Goal: Information Seeking & Learning: Learn about a topic

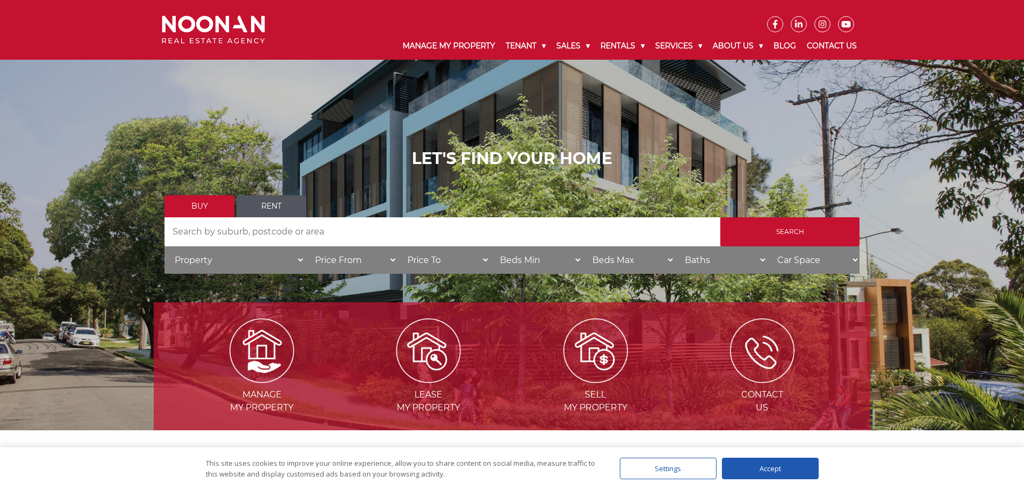
click at [267, 203] on link "Rent" at bounding box center [272, 206] width 70 height 22
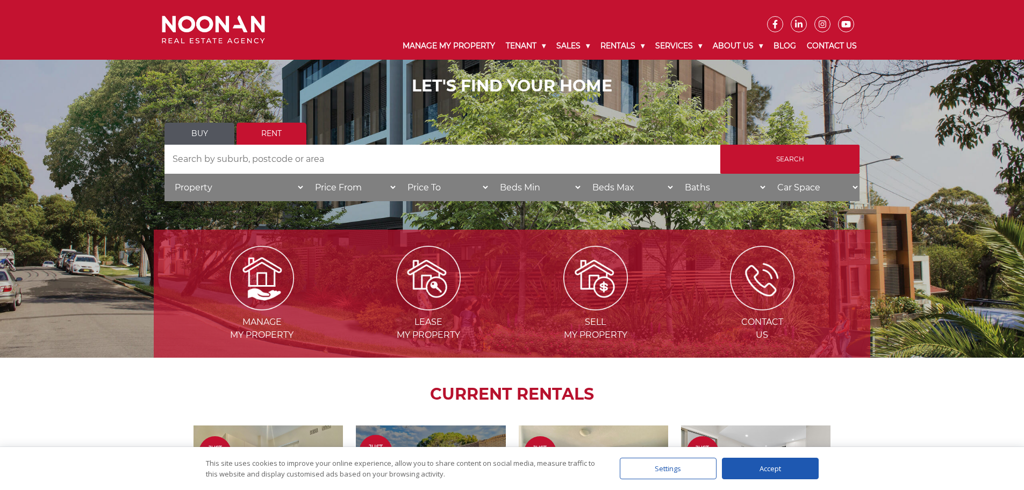
scroll to position [323, 0]
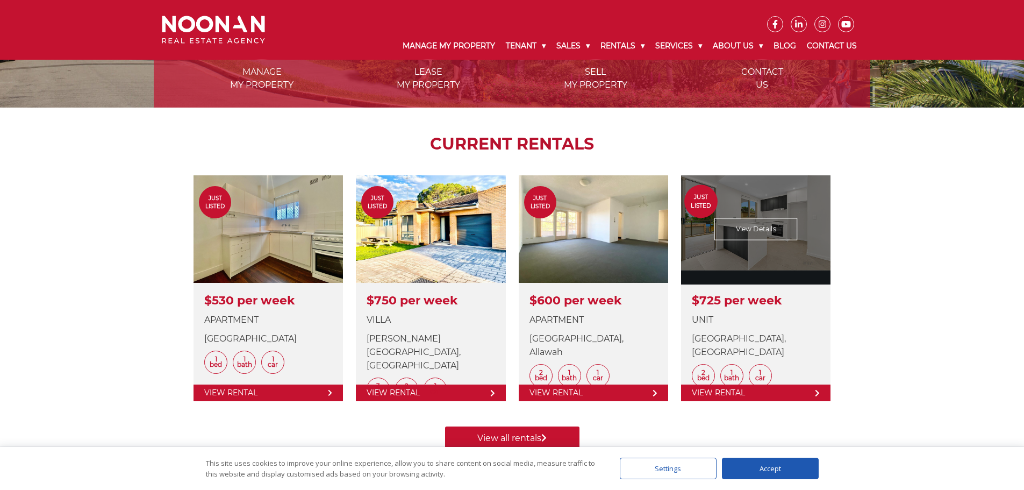
click at [737, 397] on link at bounding box center [755, 288] width 149 height 226
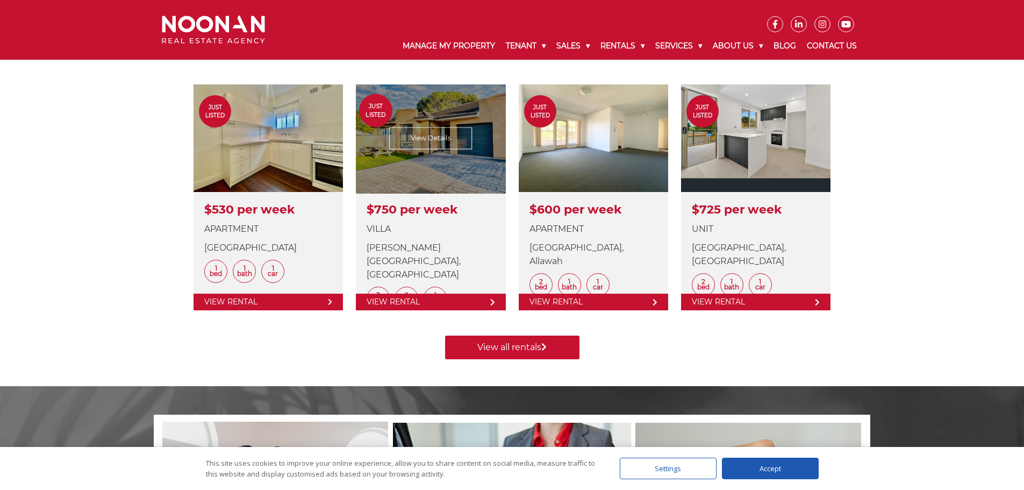
scroll to position [430, 0]
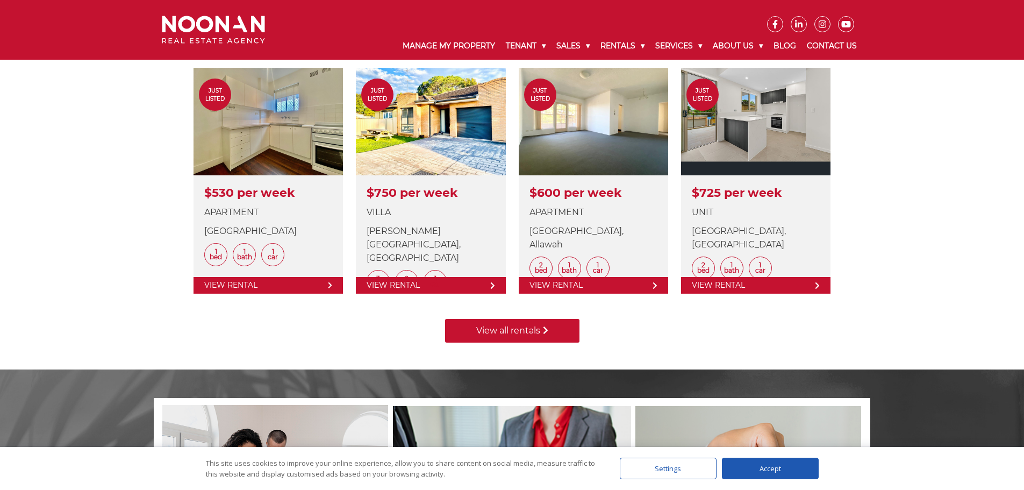
click at [518, 331] on link "View all rentals" at bounding box center [512, 331] width 134 height 24
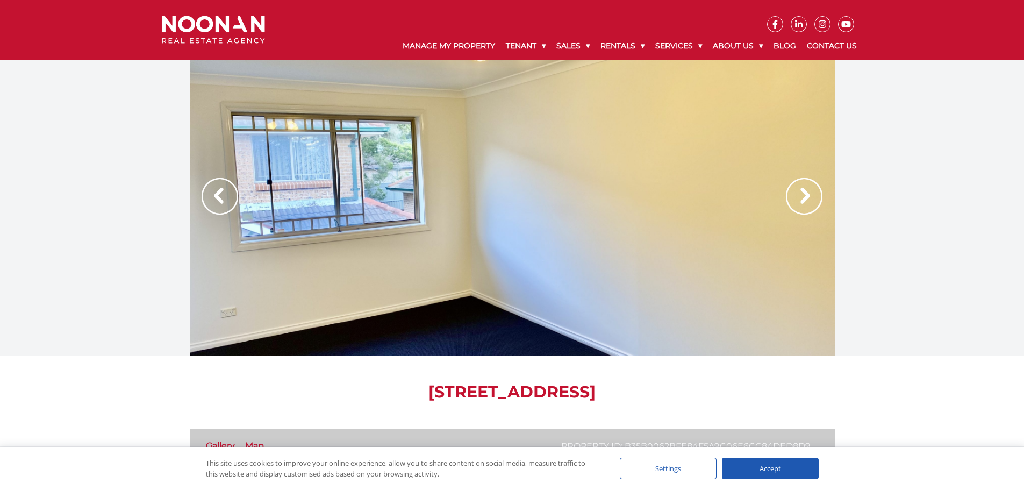
click at [383, 217] on div at bounding box center [512, 208] width 645 height 296
click at [817, 205] on img at bounding box center [804, 196] width 37 height 37
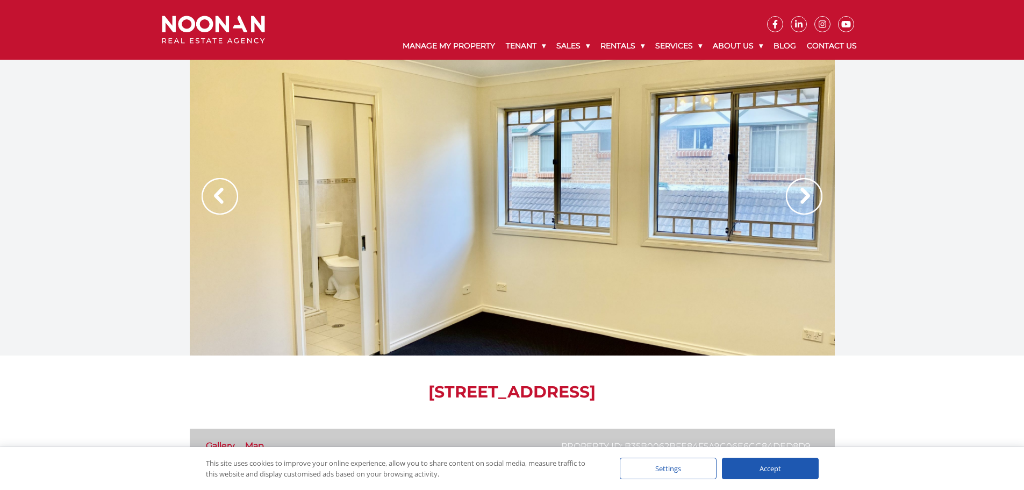
click at [817, 205] on img at bounding box center [804, 196] width 37 height 37
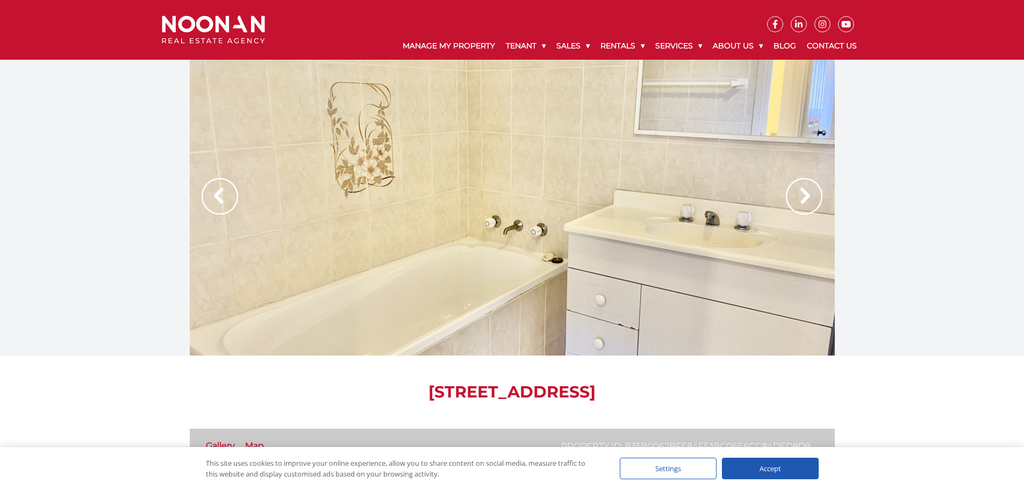
click at [817, 205] on img at bounding box center [804, 196] width 37 height 37
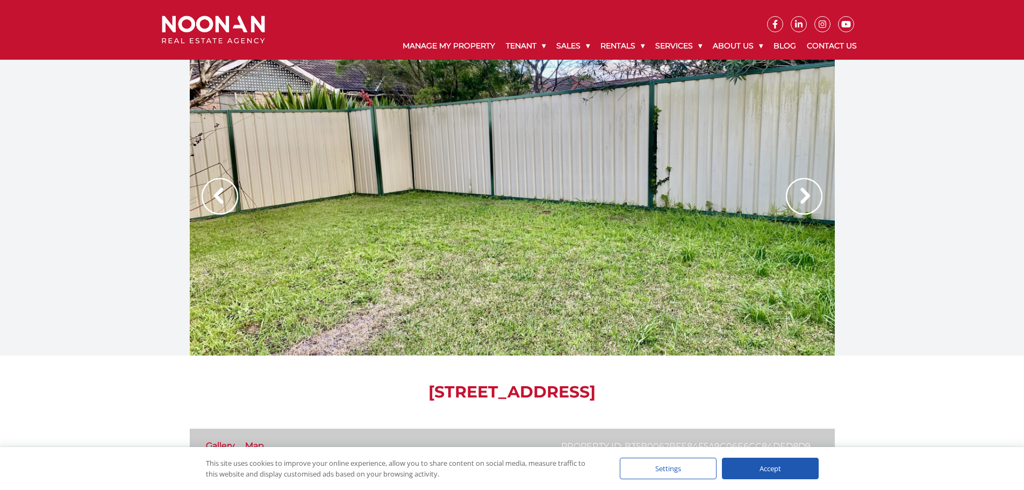
click at [817, 205] on img at bounding box center [804, 196] width 37 height 37
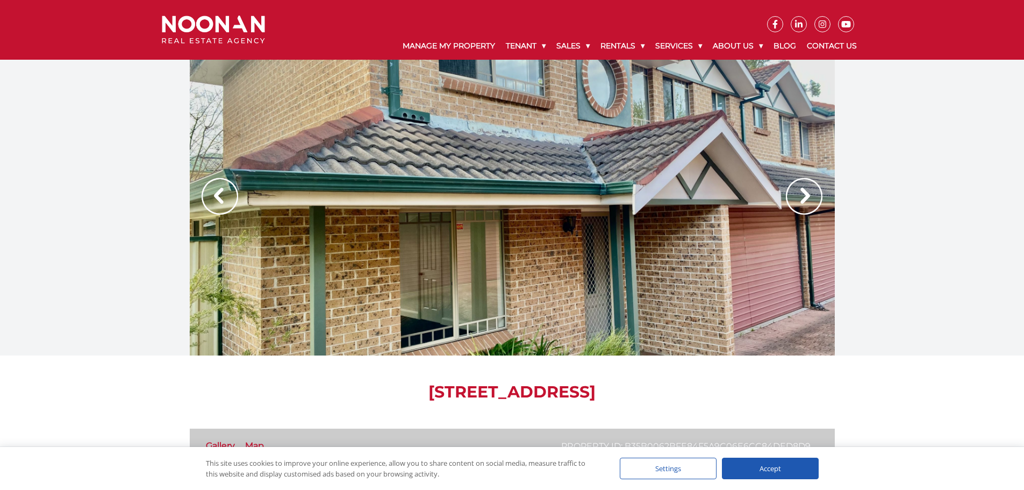
click at [817, 205] on img at bounding box center [804, 196] width 37 height 37
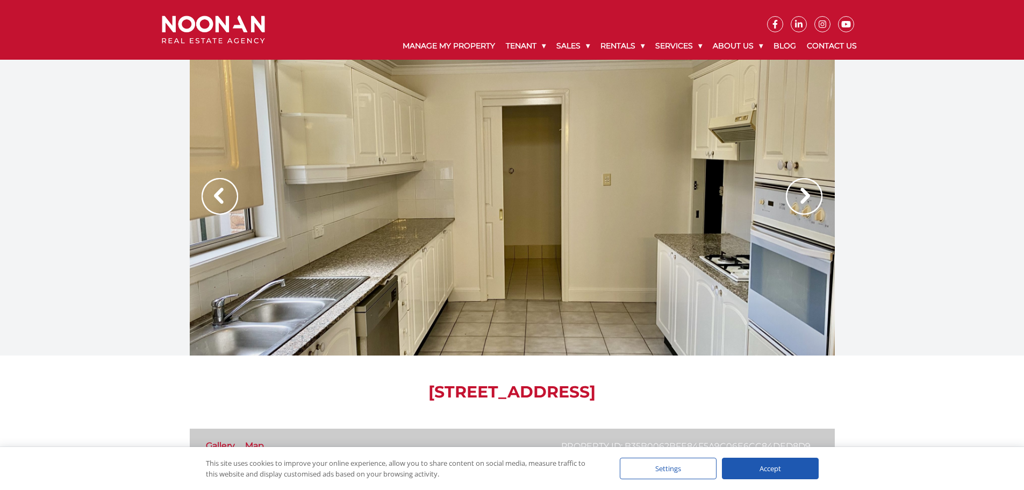
click at [817, 205] on img at bounding box center [804, 196] width 37 height 37
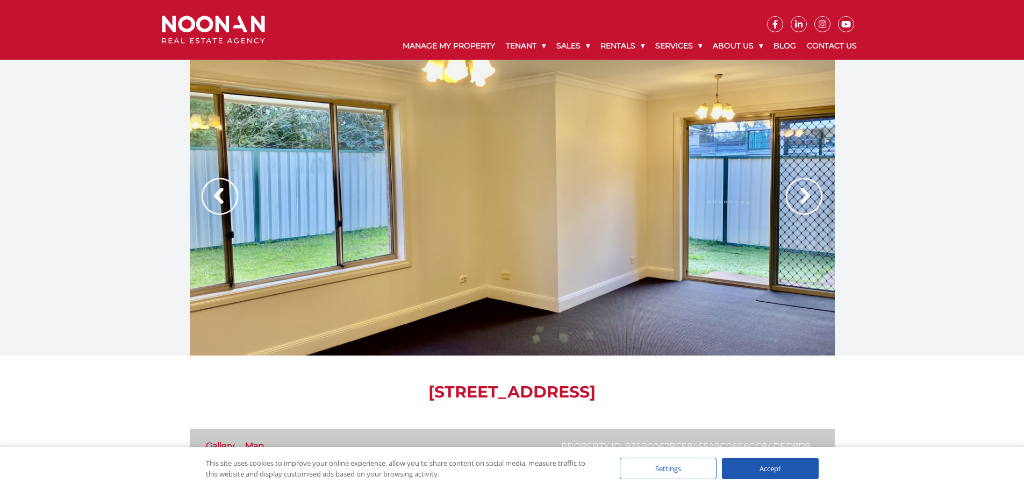
click at [817, 205] on img at bounding box center [804, 196] width 37 height 37
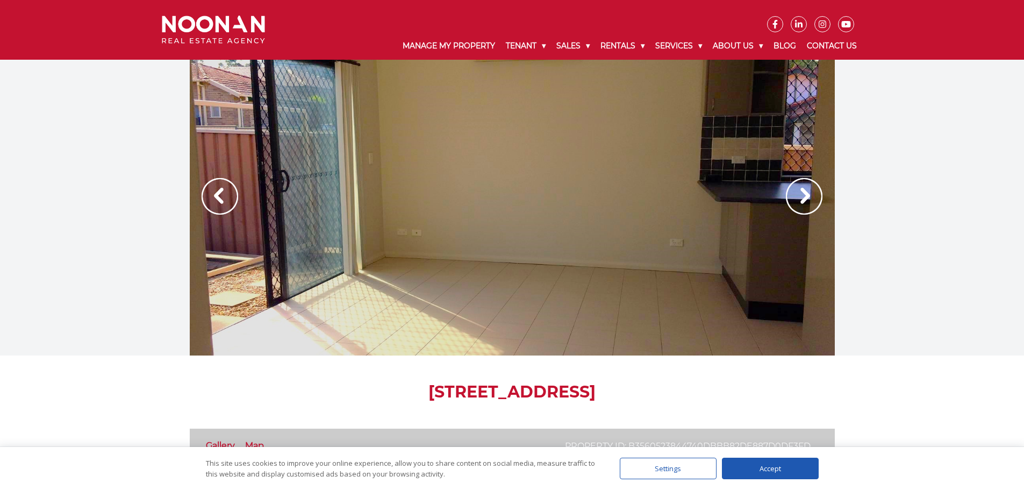
click at [811, 195] on img at bounding box center [804, 196] width 37 height 37
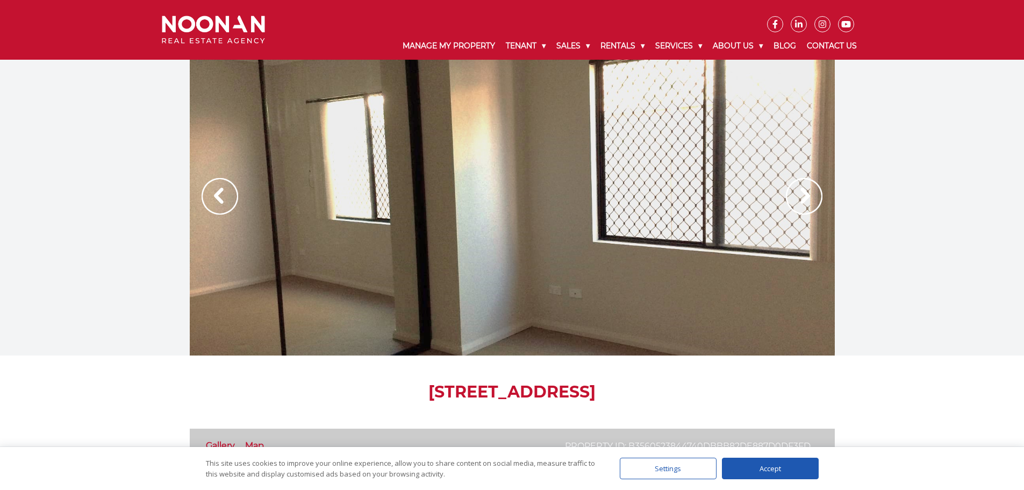
click at [811, 195] on img at bounding box center [804, 196] width 37 height 37
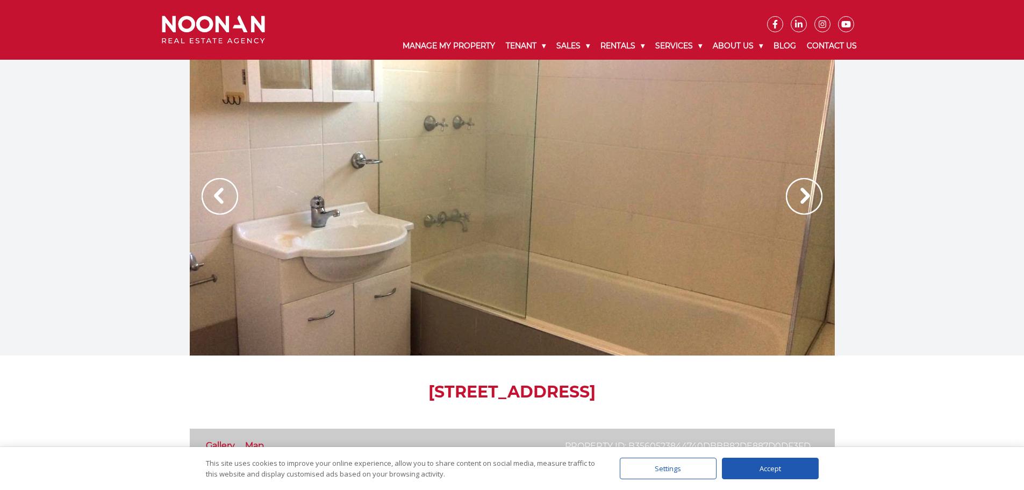
click at [811, 195] on img at bounding box center [804, 196] width 37 height 37
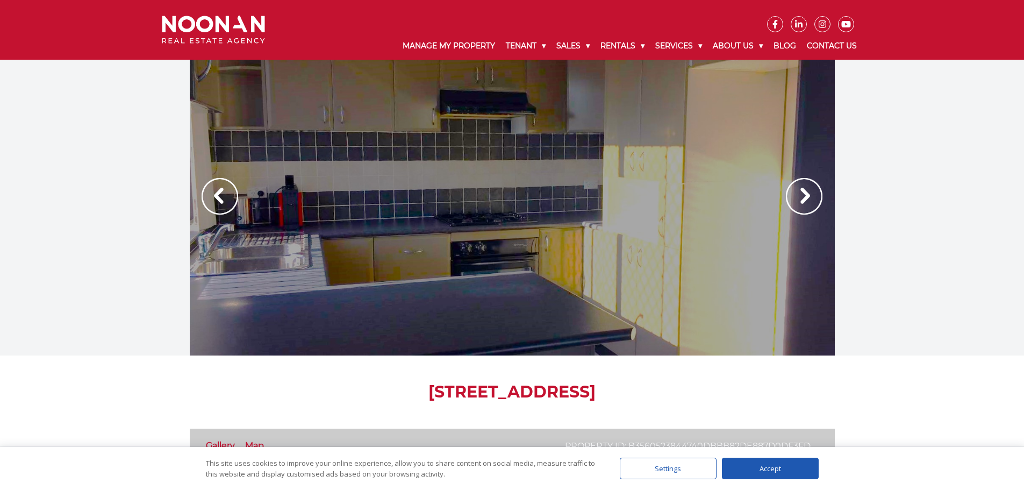
click at [811, 195] on img at bounding box center [804, 196] width 37 height 37
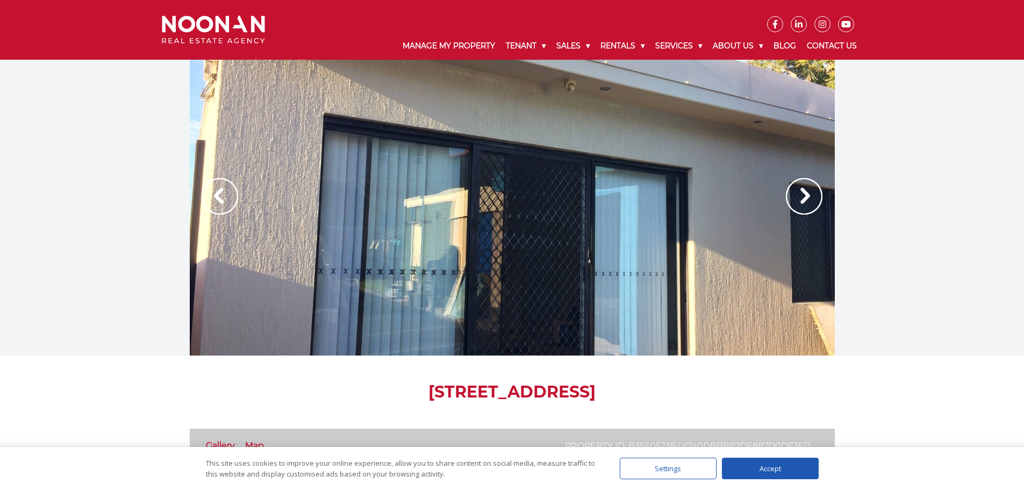
click at [233, 204] on img at bounding box center [220, 196] width 37 height 37
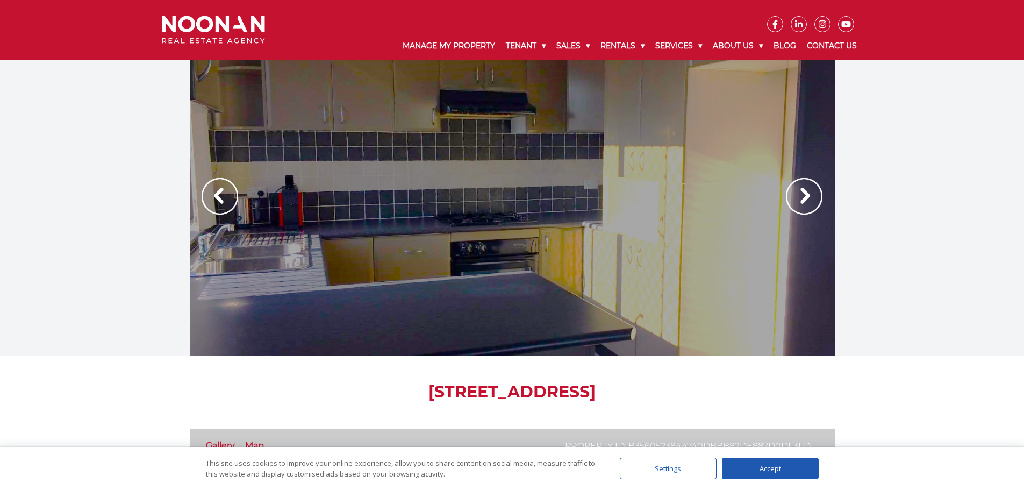
click at [808, 194] on img at bounding box center [804, 196] width 37 height 37
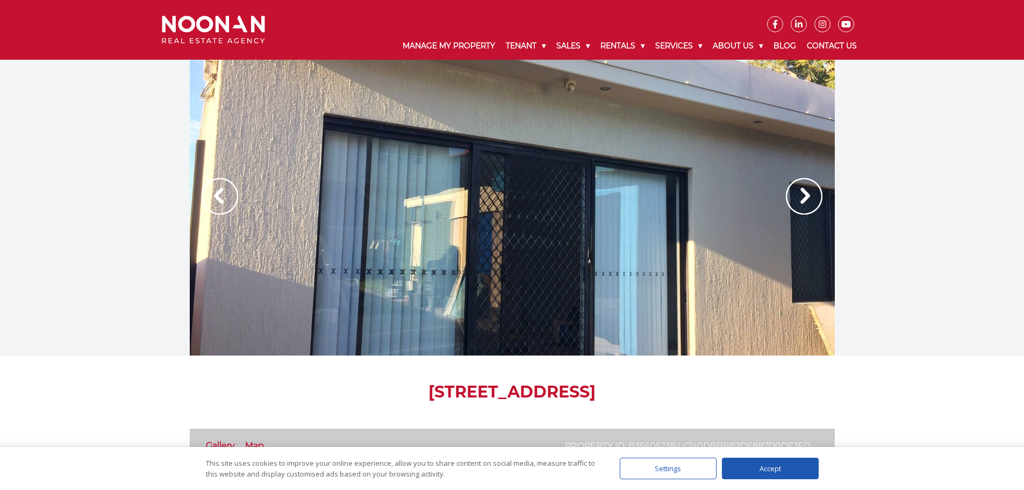
click at [808, 194] on img at bounding box center [804, 196] width 37 height 37
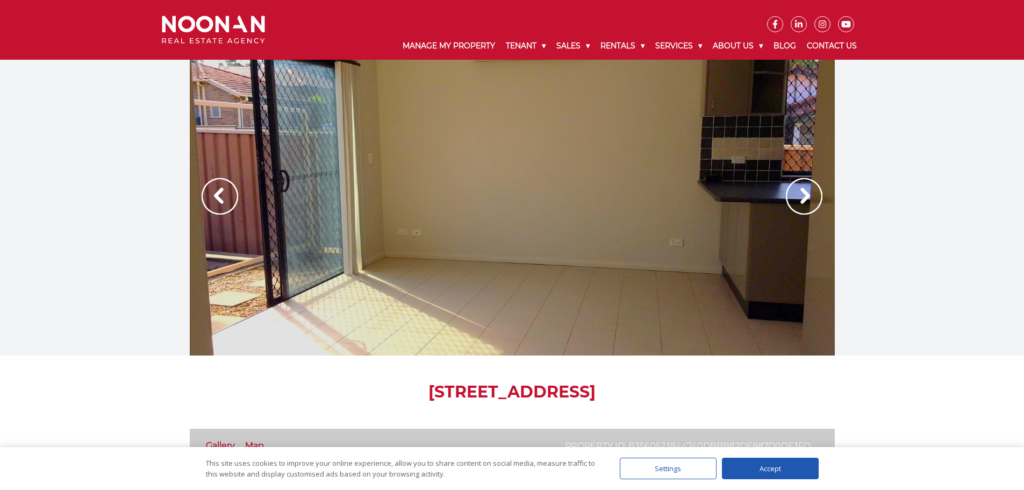
click at [808, 194] on img at bounding box center [804, 196] width 37 height 37
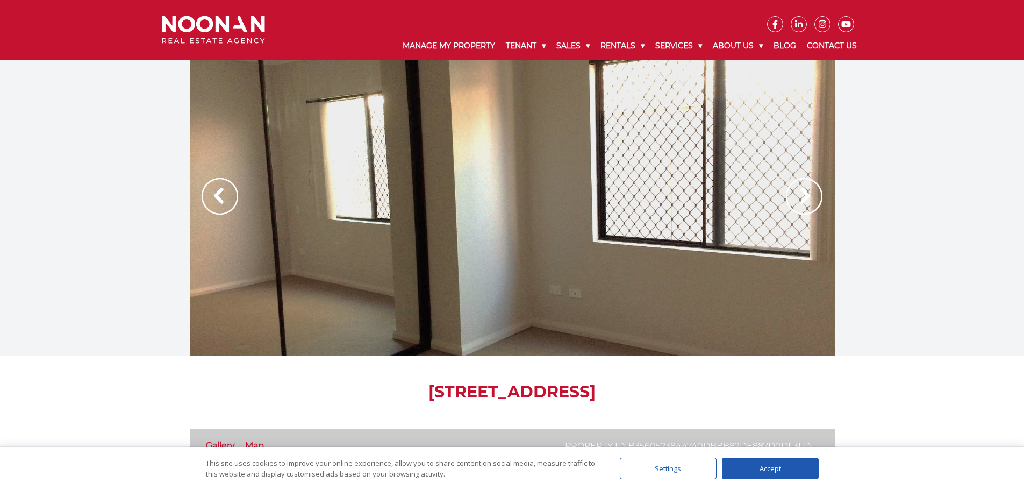
click at [808, 194] on img at bounding box center [804, 196] width 37 height 37
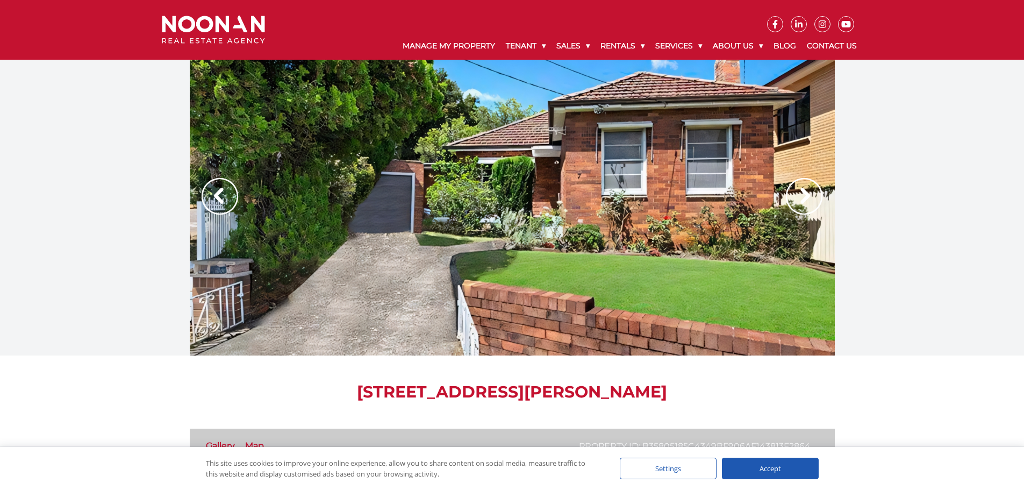
click at [814, 179] on img at bounding box center [804, 196] width 37 height 37
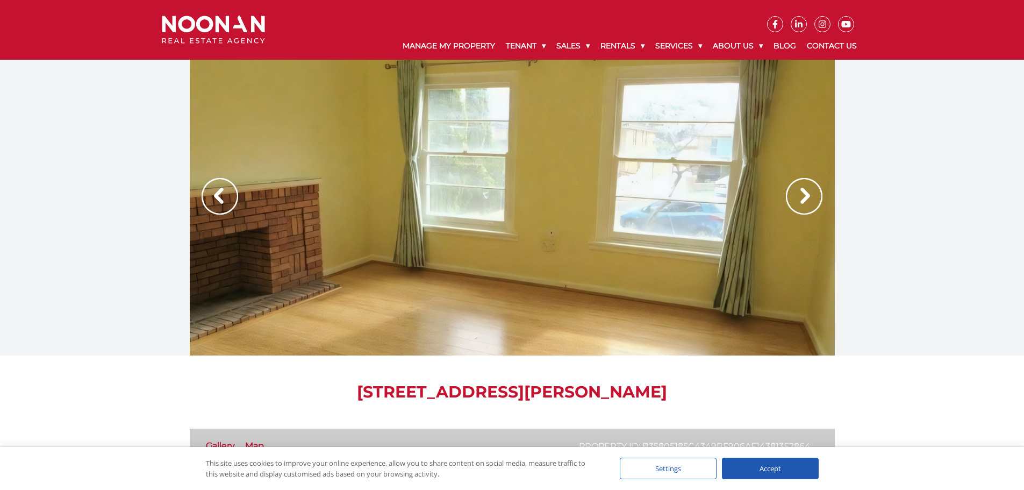
click at [814, 179] on img at bounding box center [804, 196] width 37 height 37
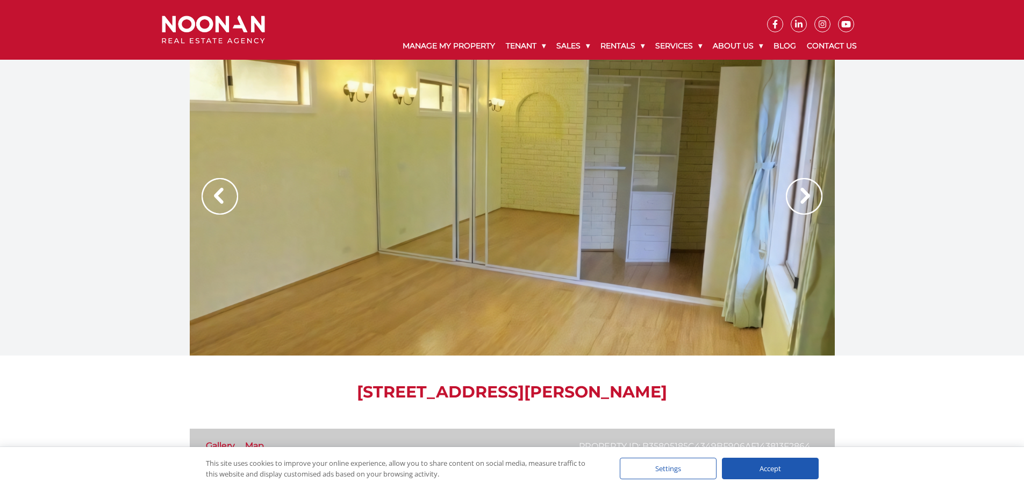
click at [814, 179] on img at bounding box center [804, 196] width 37 height 37
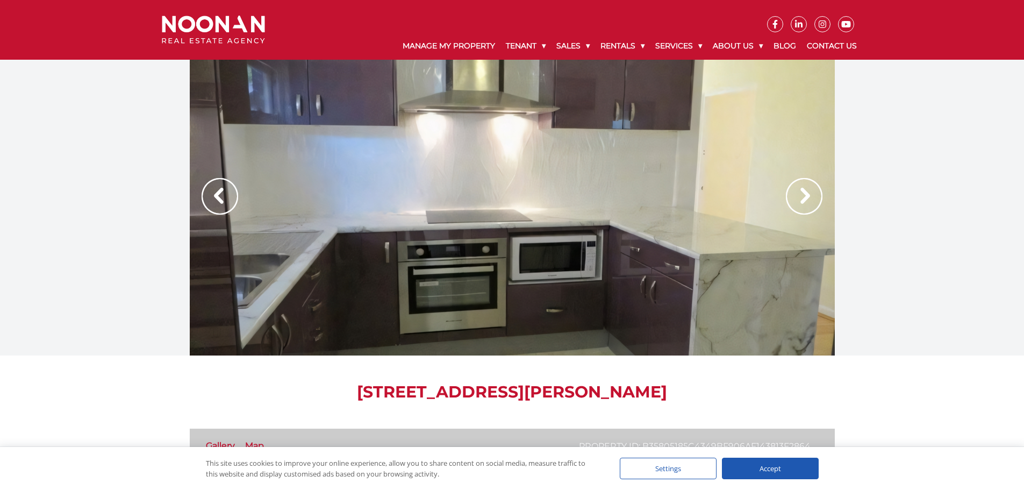
click at [814, 179] on img at bounding box center [804, 196] width 37 height 37
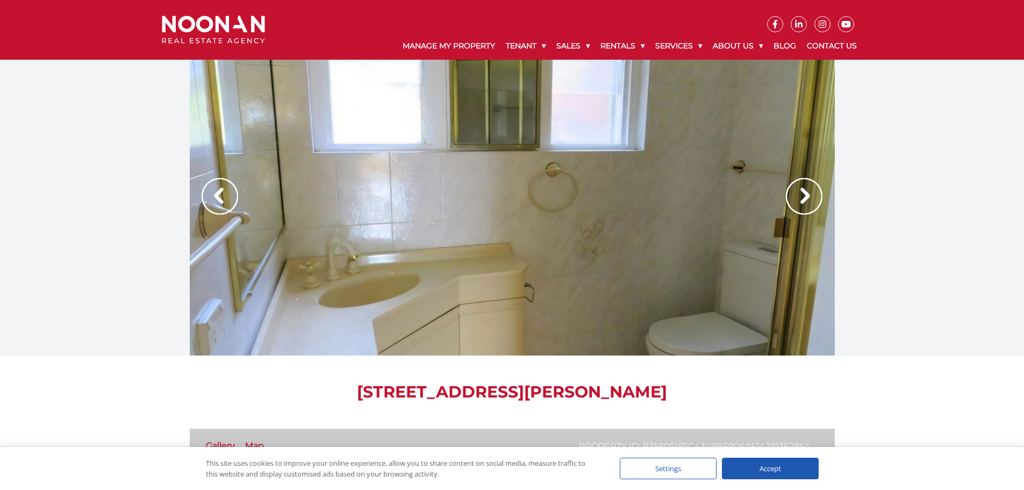
click at [814, 178] on img at bounding box center [804, 196] width 37 height 37
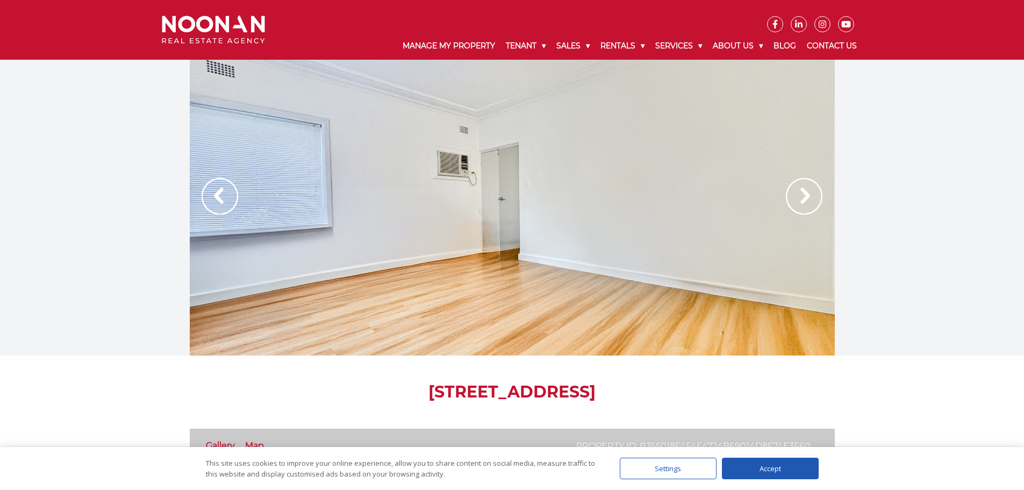
click at [809, 199] on img at bounding box center [804, 196] width 37 height 37
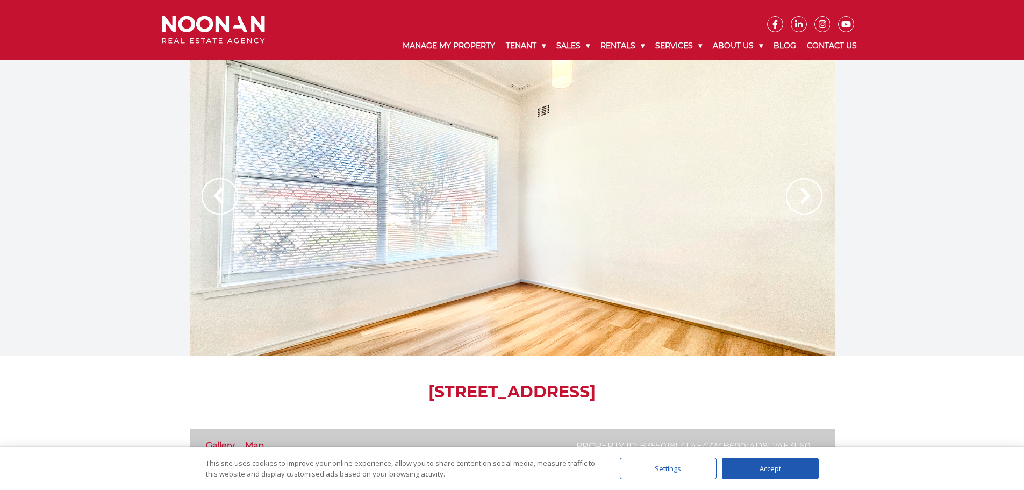
click at [809, 199] on img at bounding box center [804, 196] width 37 height 37
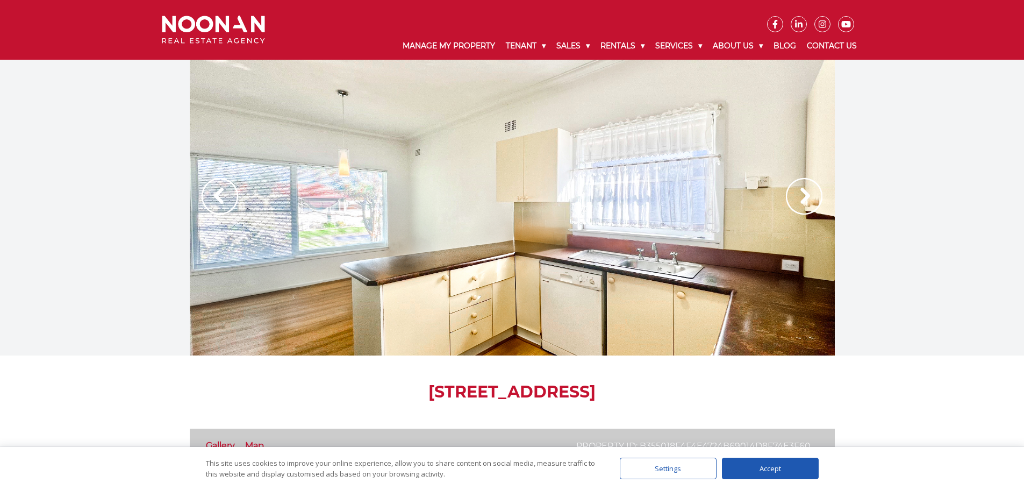
click at [809, 199] on img at bounding box center [804, 196] width 37 height 37
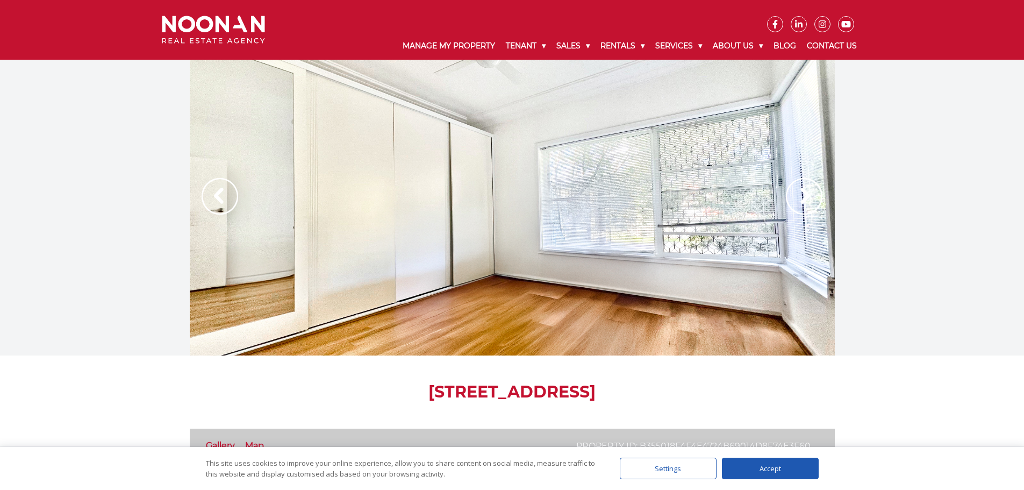
click at [809, 199] on img at bounding box center [804, 196] width 37 height 37
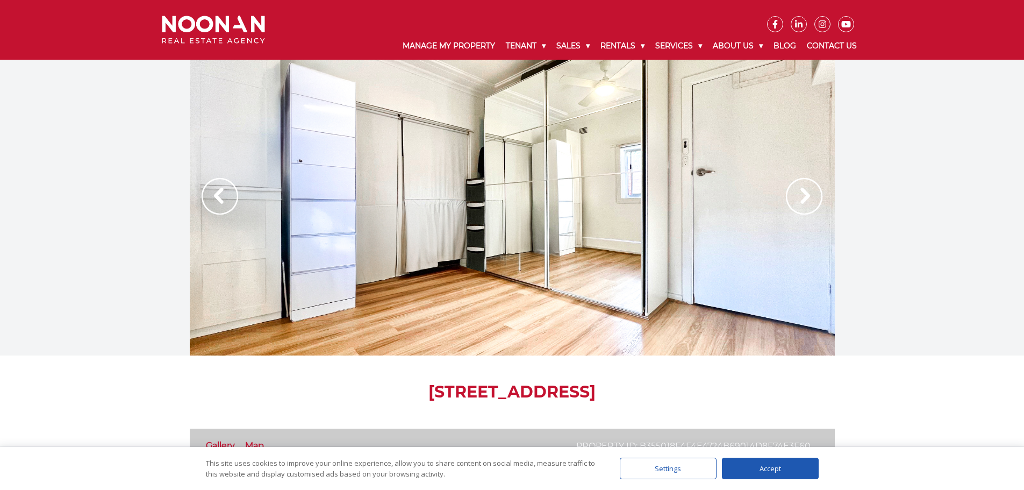
click at [809, 199] on img at bounding box center [804, 196] width 37 height 37
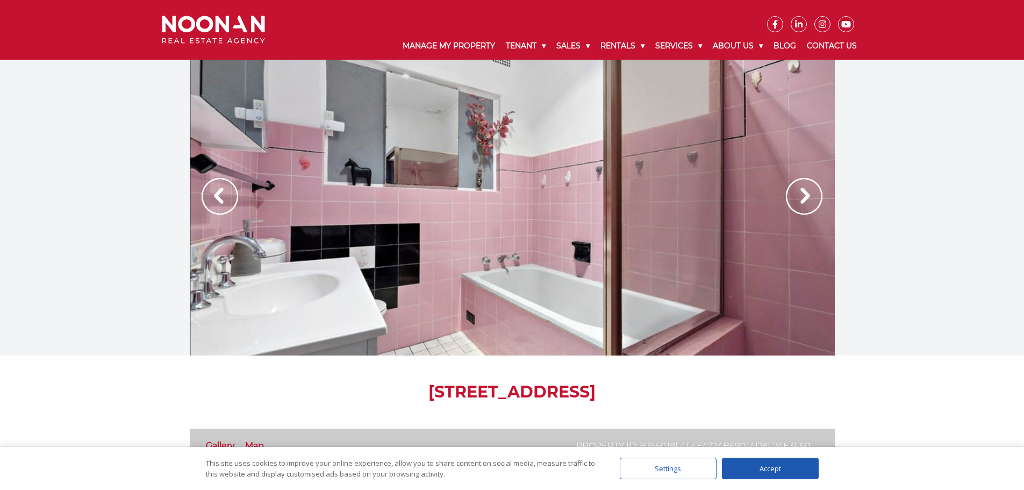
click at [809, 199] on img at bounding box center [804, 196] width 37 height 37
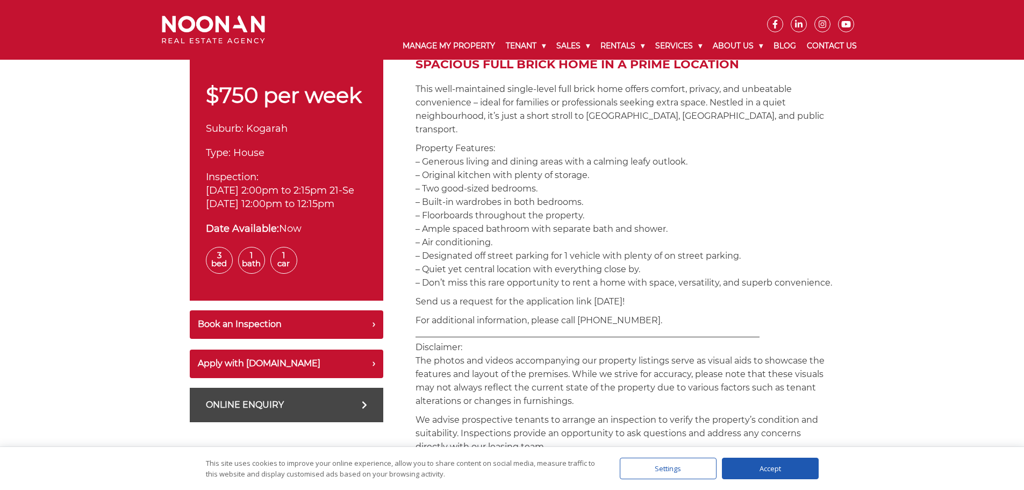
scroll to position [269, 0]
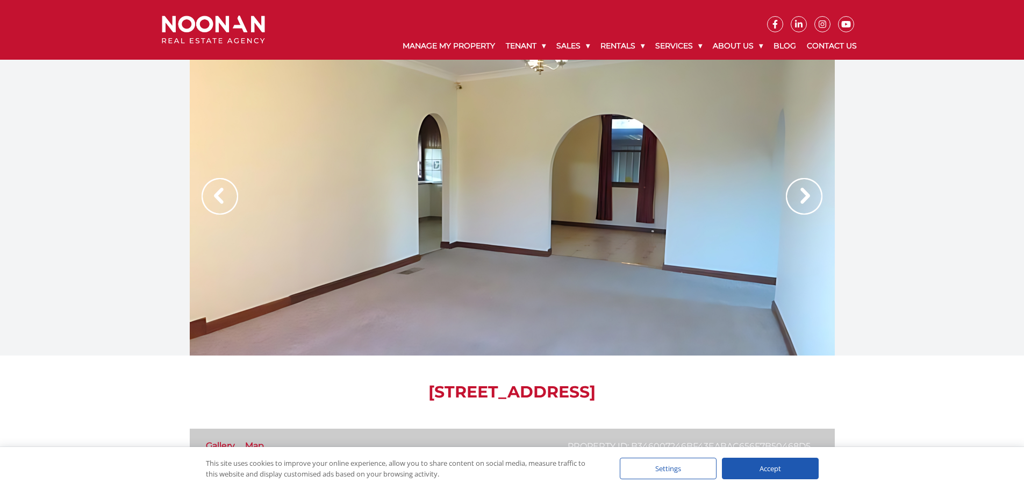
click at [795, 203] on img at bounding box center [804, 196] width 37 height 37
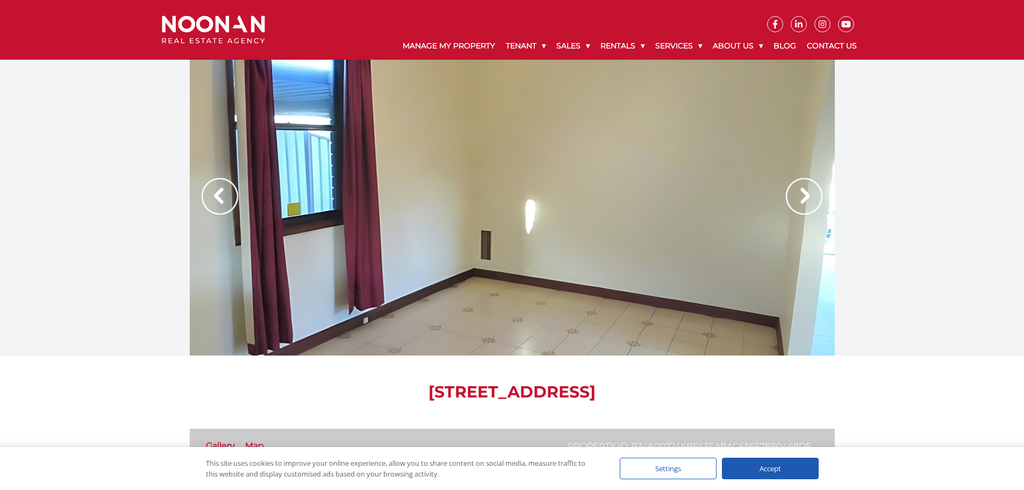
click at [795, 203] on img at bounding box center [804, 196] width 37 height 37
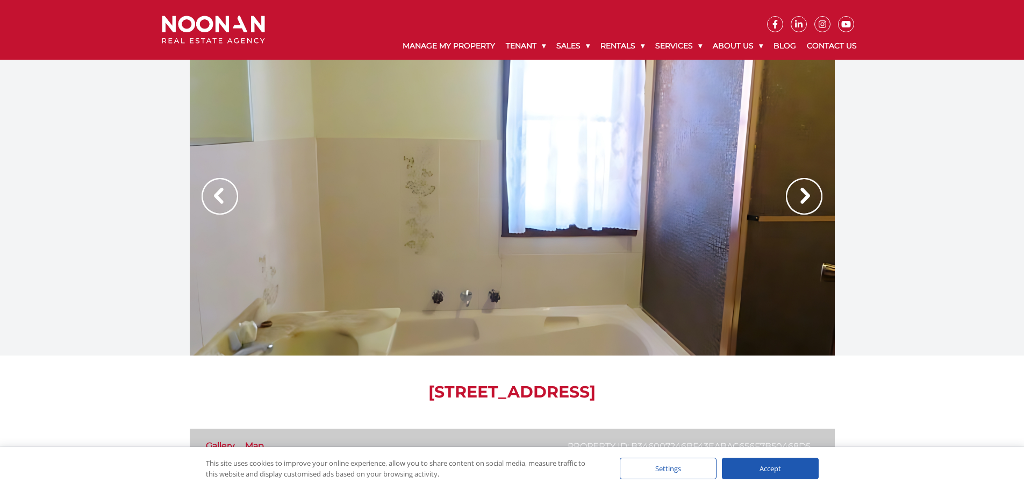
click at [795, 203] on img at bounding box center [804, 196] width 37 height 37
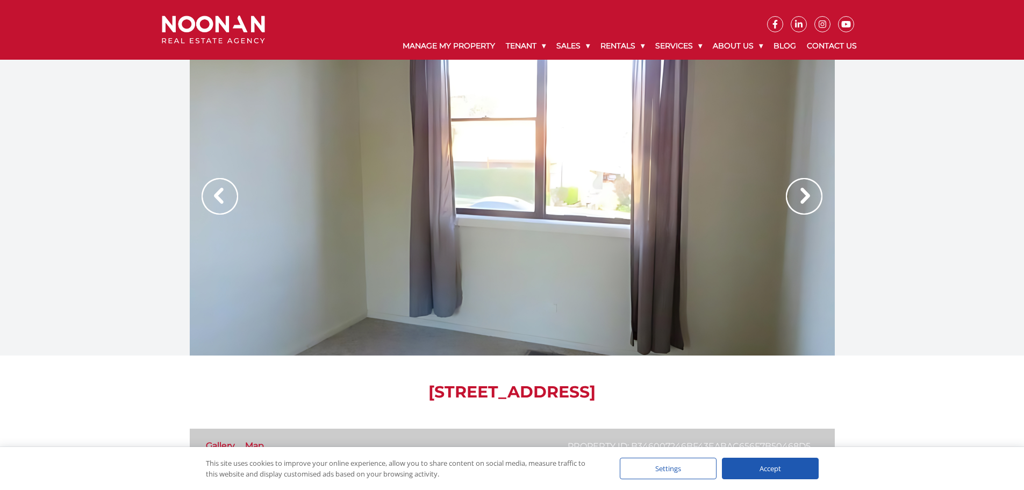
click at [795, 203] on img at bounding box center [804, 196] width 37 height 37
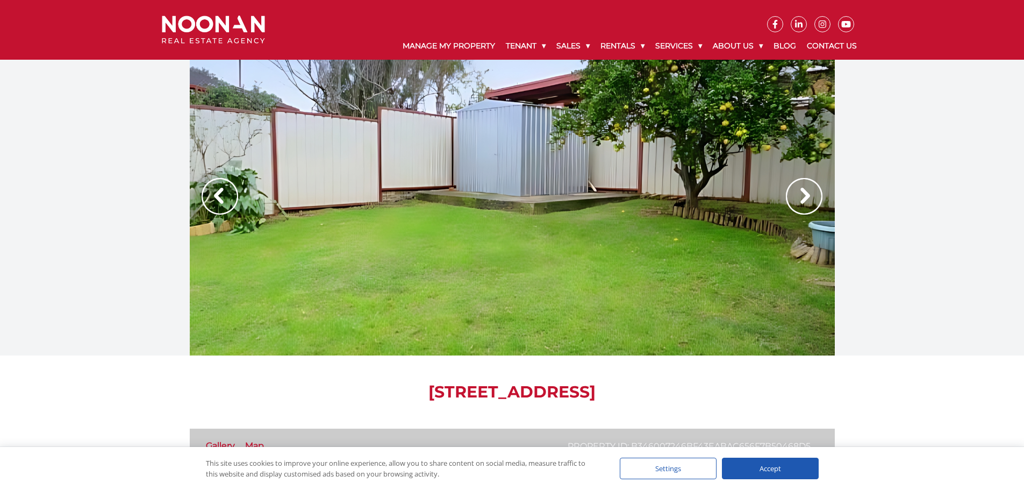
click at [795, 203] on img at bounding box center [804, 196] width 37 height 37
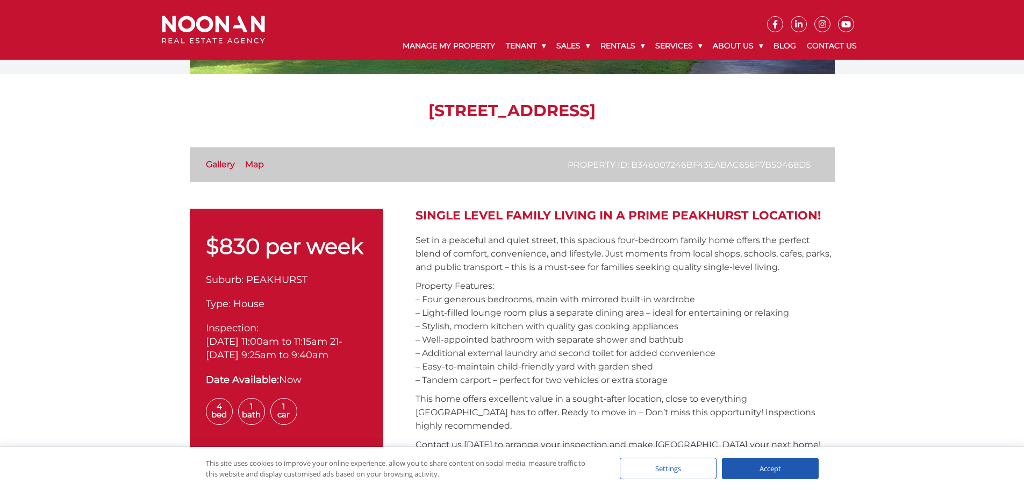
scroll to position [269, 0]
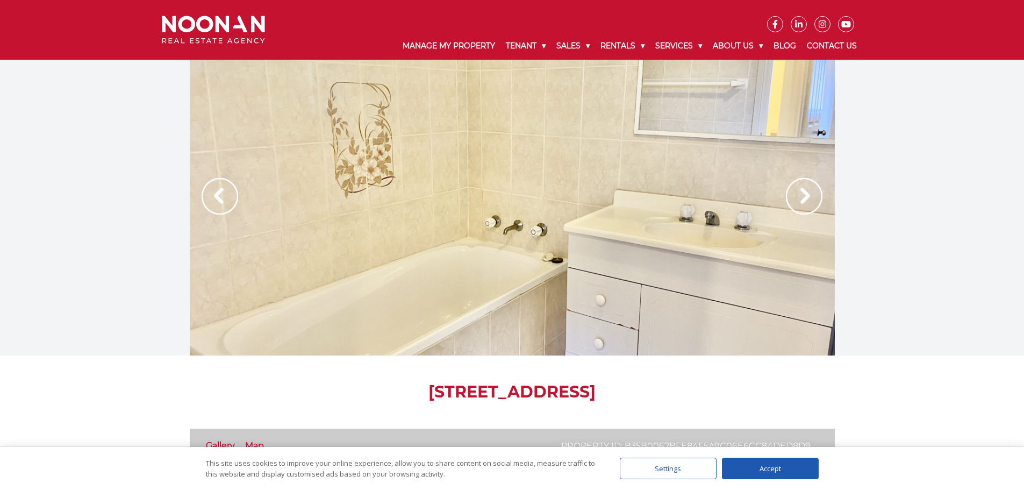
click at [805, 204] on img at bounding box center [804, 196] width 37 height 37
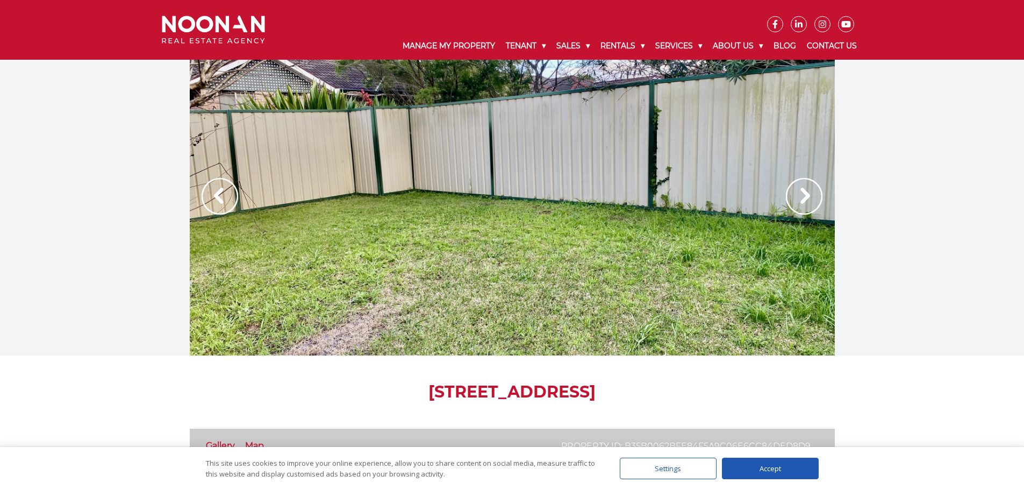
click at [805, 204] on img at bounding box center [804, 196] width 37 height 37
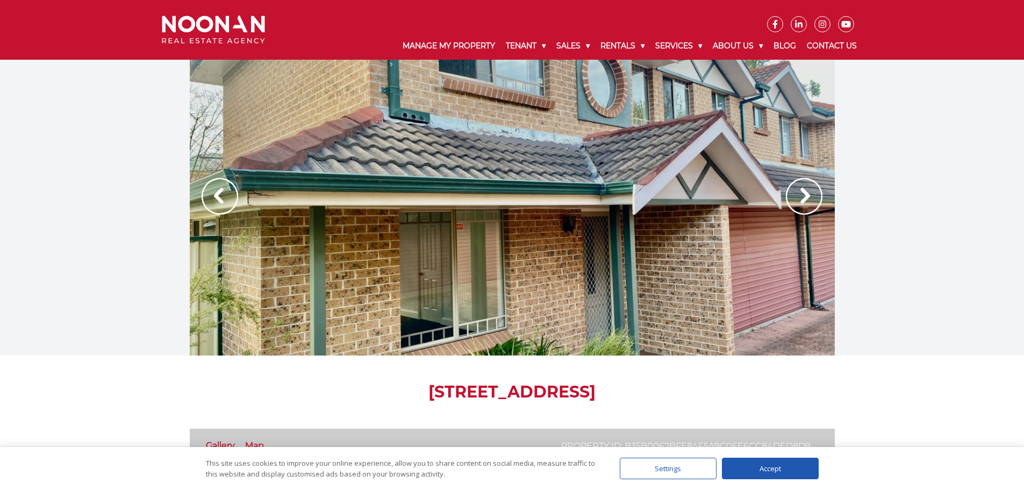
click at [805, 204] on img at bounding box center [804, 196] width 37 height 37
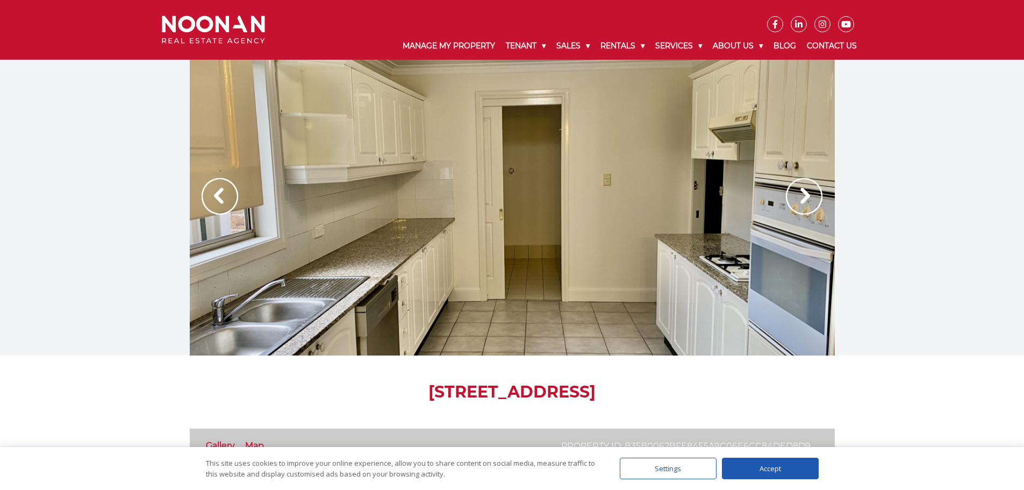
click at [805, 204] on img at bounding box center [804, 196] width 37 height 37
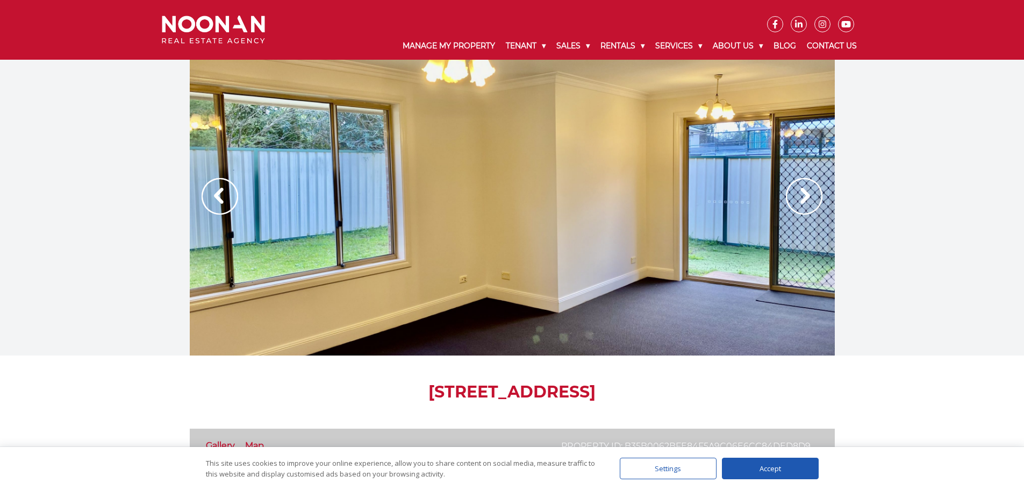
click at [805, 204] on img at bounding box center [804, 196] width 37 height 37
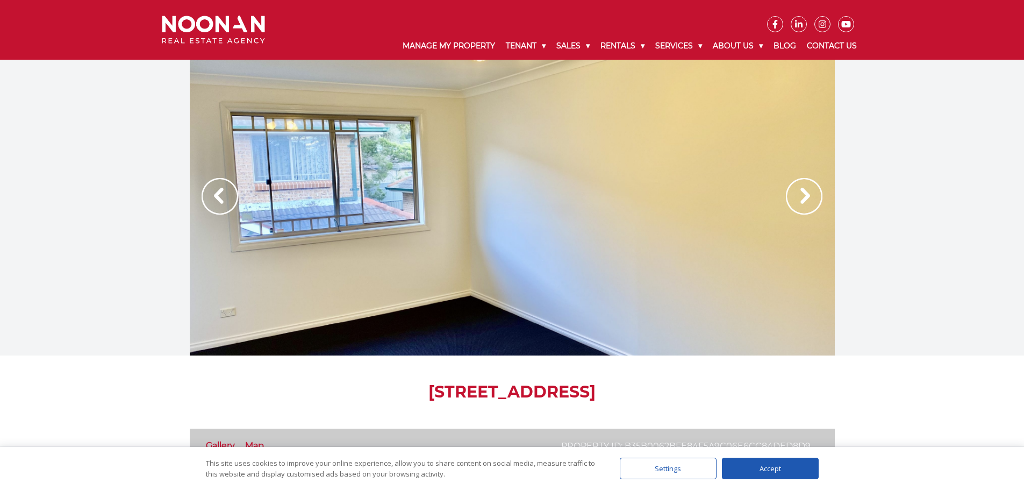
click at [805, 204] on img at bounding box center [804, 196] width 37 height 37
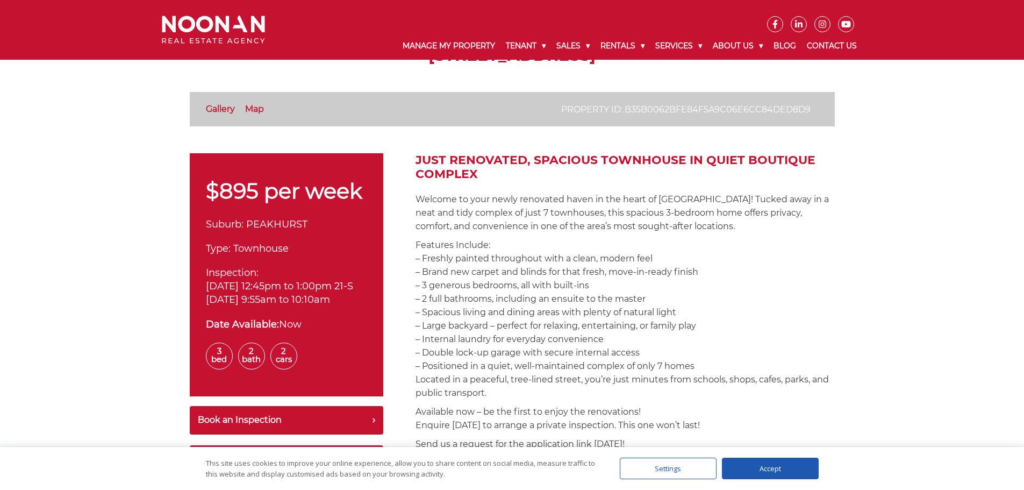
scroll to position [323, 0]
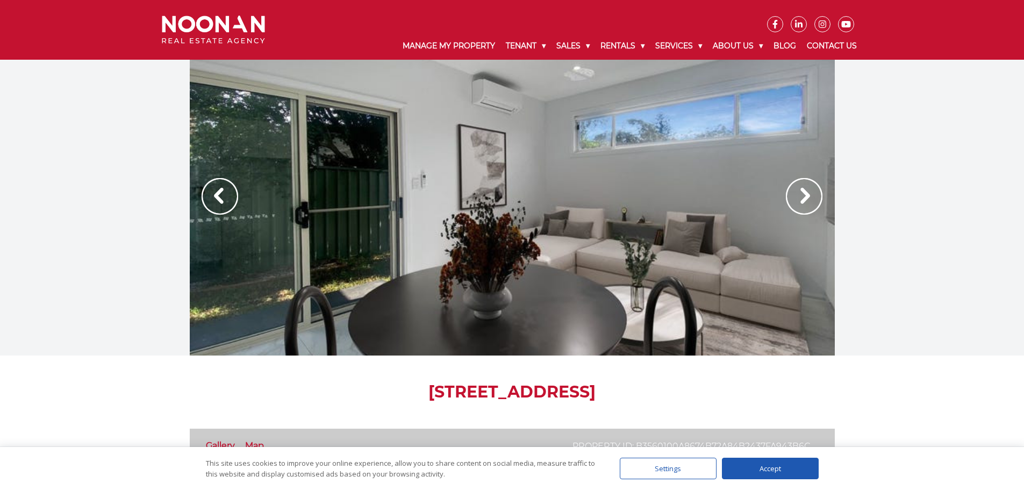
click at [801, 195] on img at bounding box center [804, 196] width 37 height 37
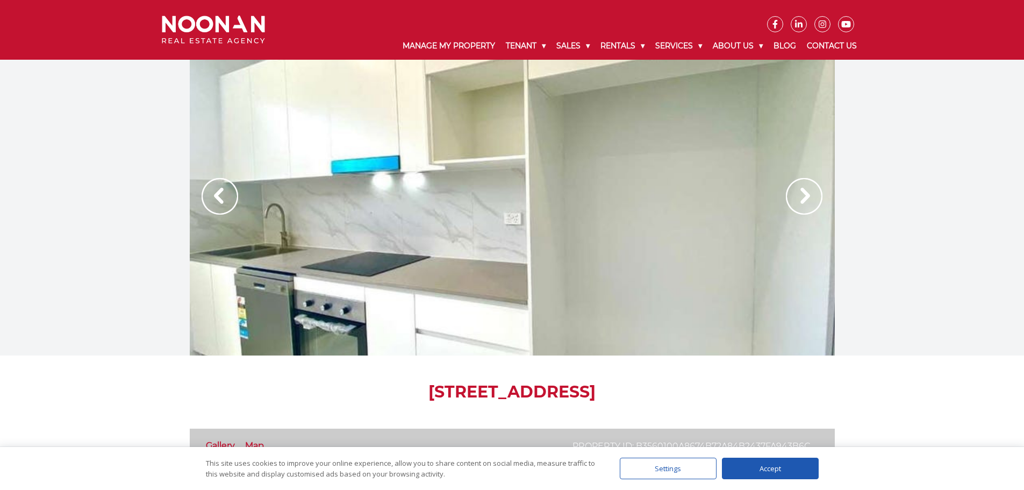
click at [801, 195] on img at bounding box center [804, 196] width 37 height 37
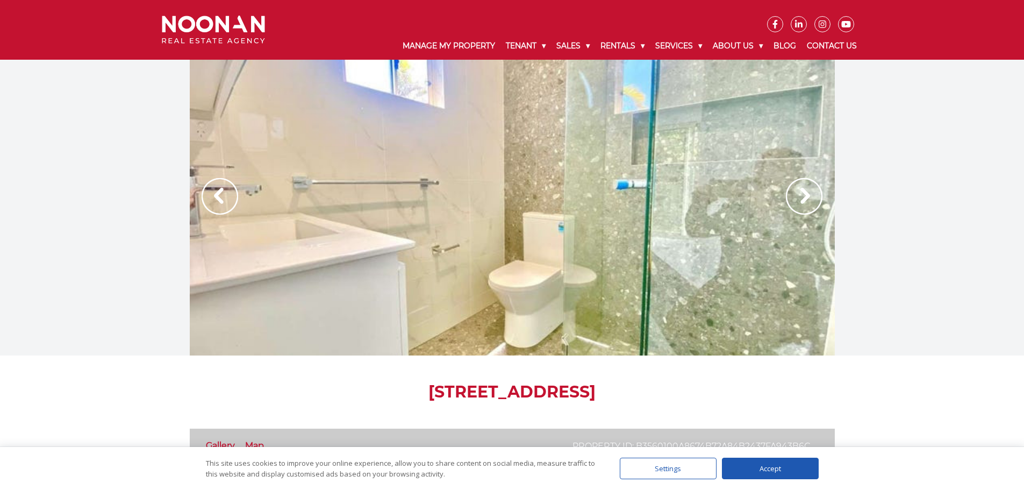
click at [801, 195] on img at bounding box center [804, 196] width 37 height 37
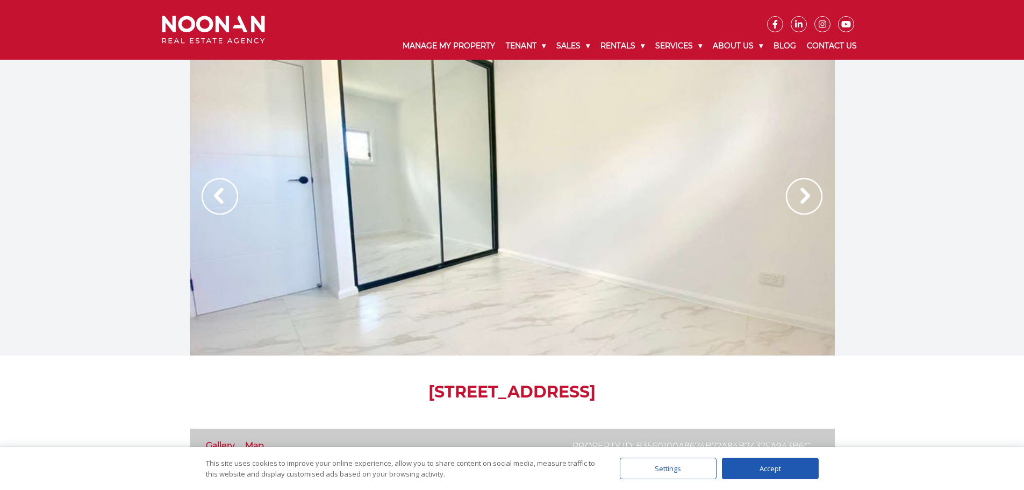
click at [801, 195] on img at bounding box center [804, 196] width 37 height 37
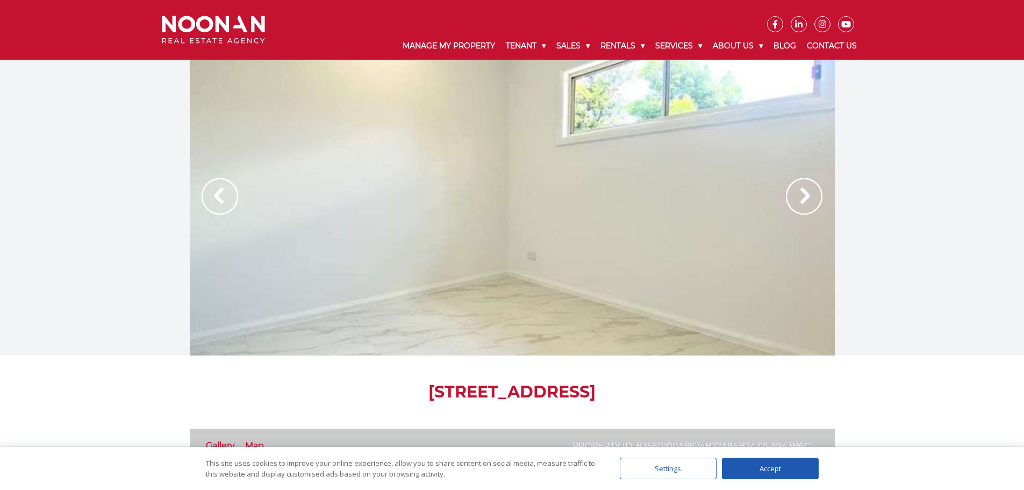
click at [801, 195] on img at bounding box center [804, 196] width 37 height 37
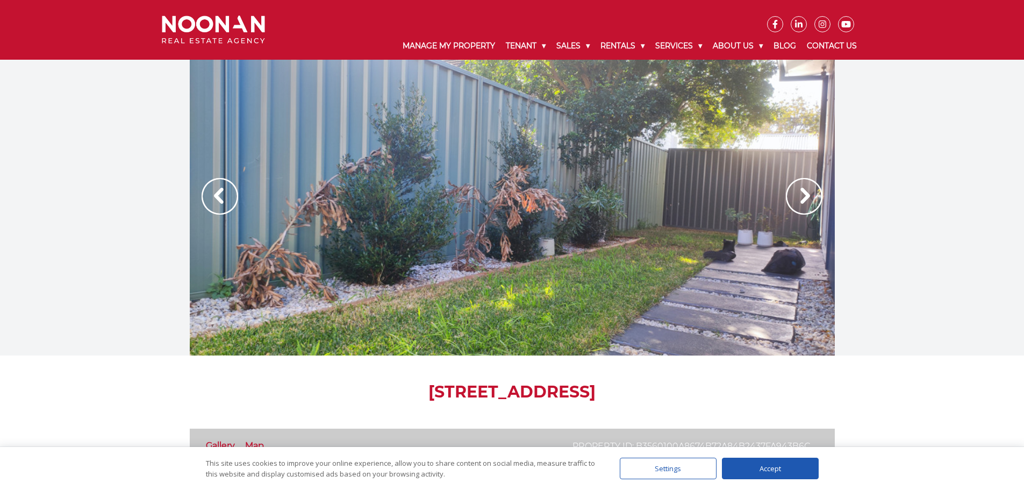
click at [801, 195] on img at bounding box center [804, 196] width 37 height 37
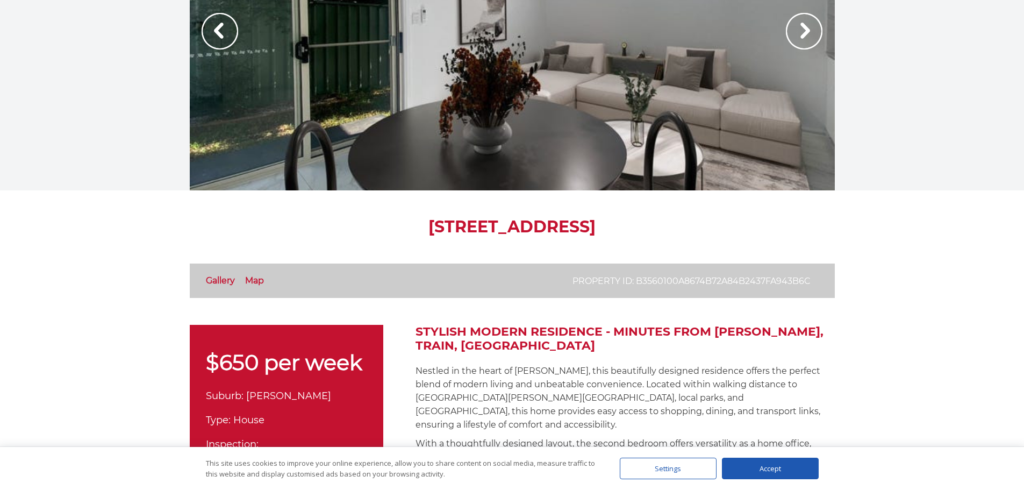
scroll to position [215, 0]
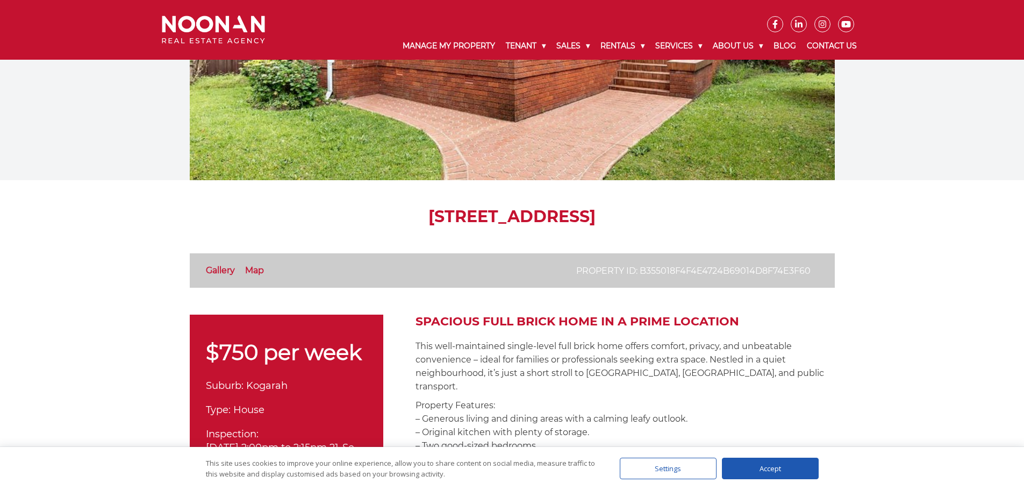
scroll to position [161, 0]
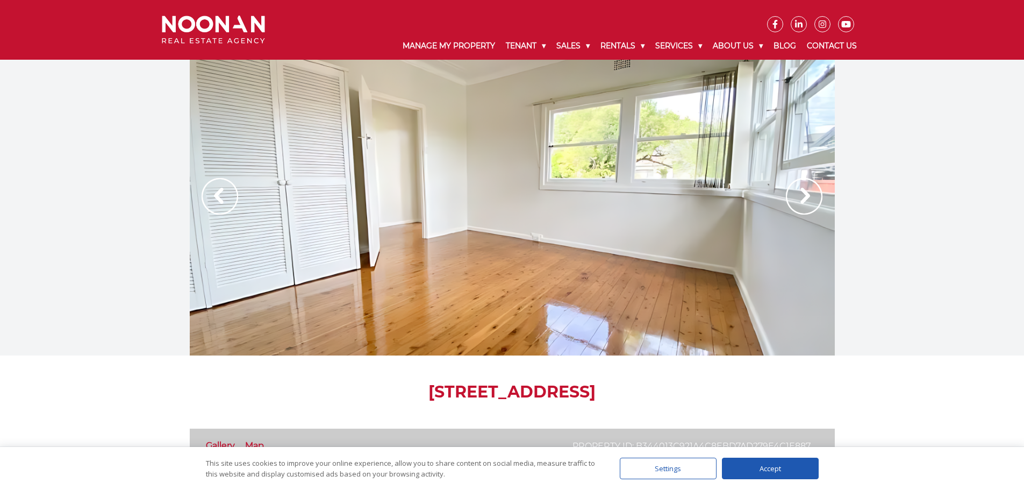
click at [222, 197] on img at bounding box center [220, 196] width 37 height 37
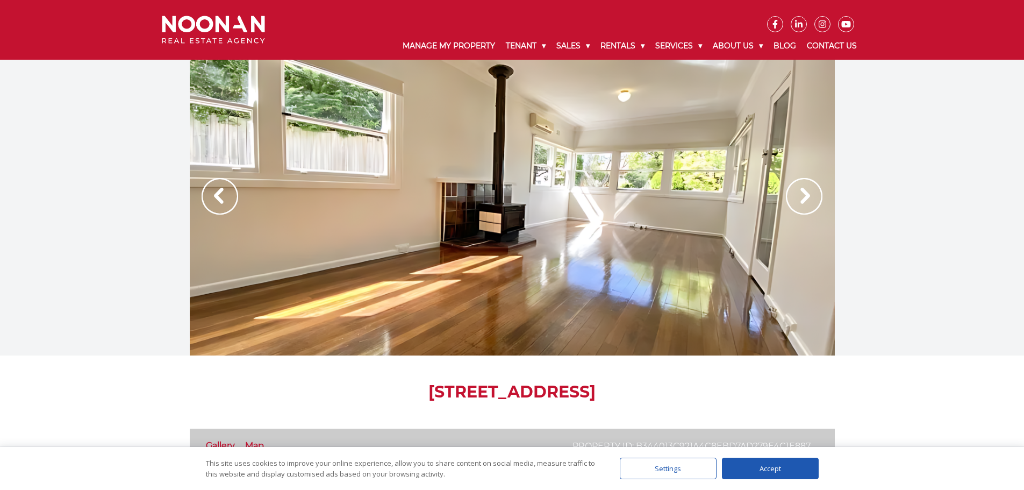
click at [226, 197] on img at bounding box center [220, 196] width 37 height 37
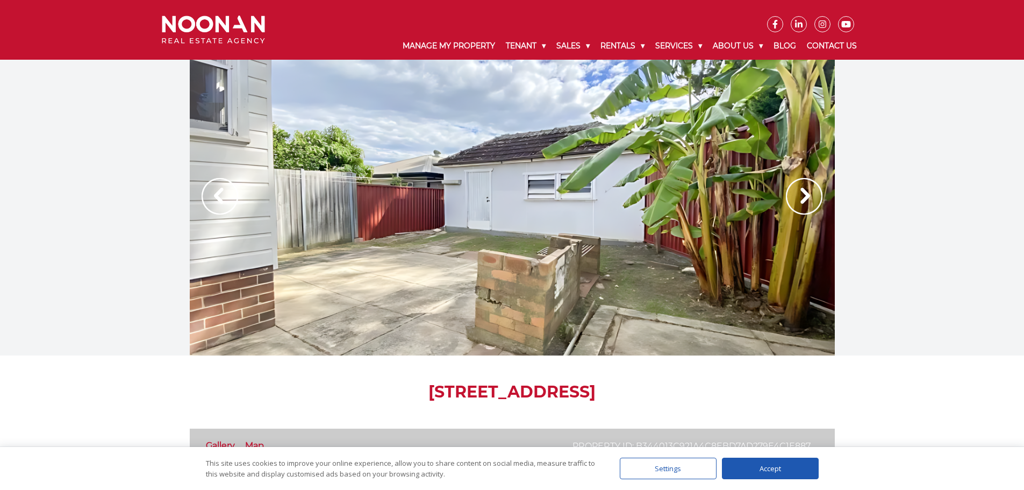
click at [226, 197] on img at bounding box center [220, 196] width 37 height 37
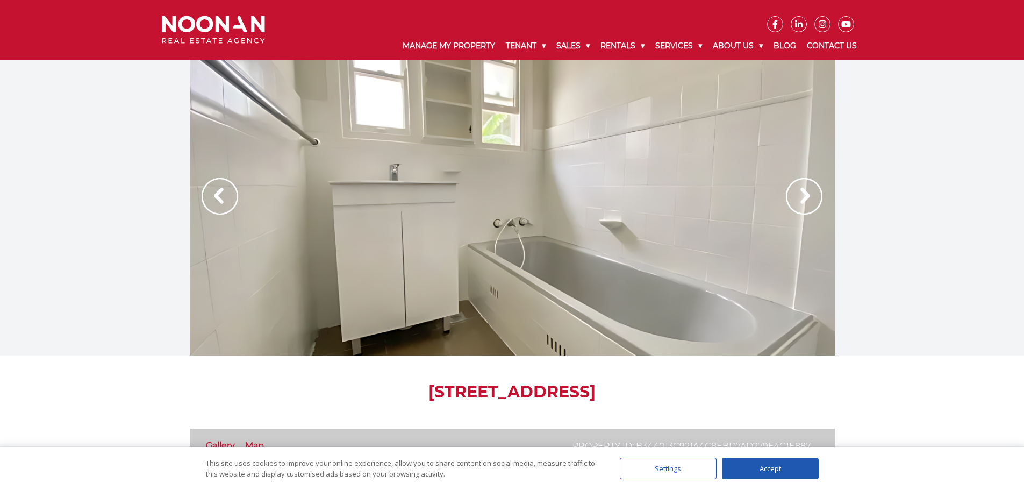
click at [226, 197] on img at bounding box center [220, 196] width 37 height 37
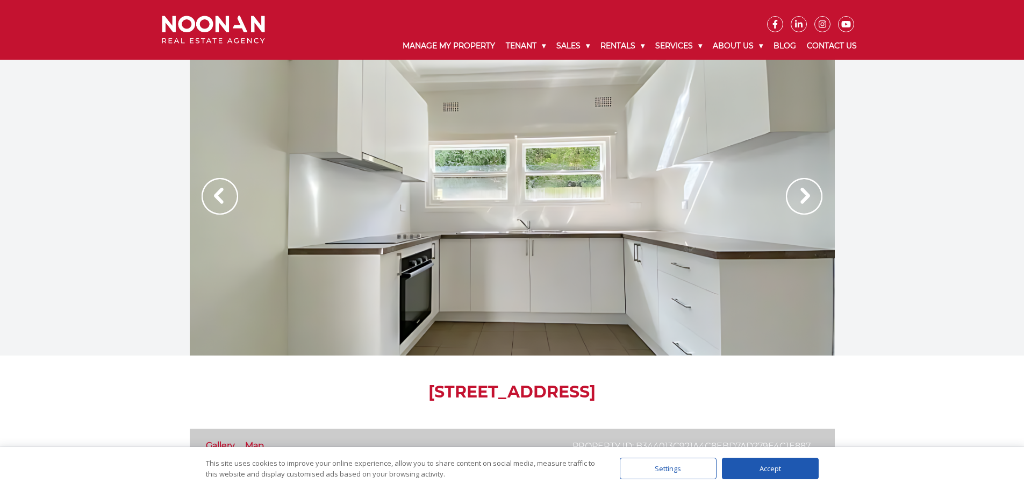
click at [226, 197] on img at bounding box center [220, 196] width 37 height 37
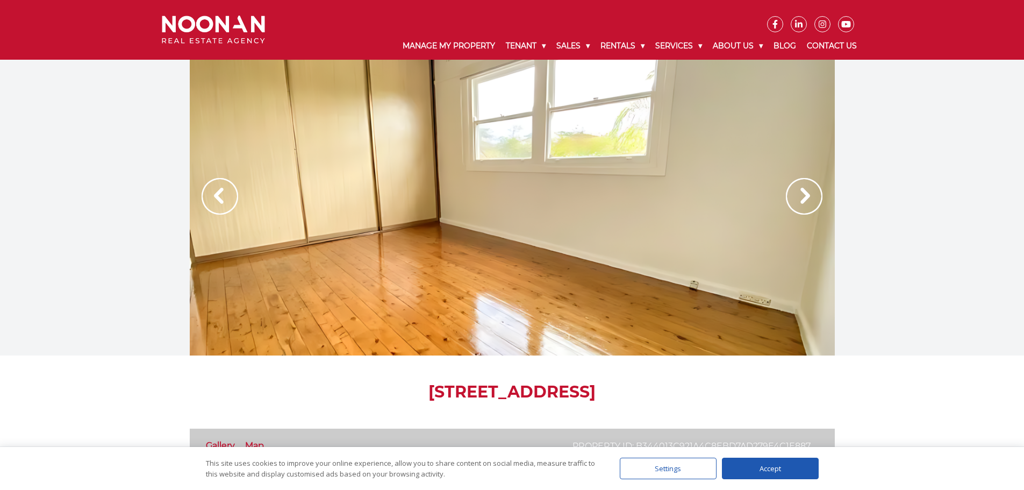
click at [226, 197] on img at bounding box center [220, 196] width 37 height 37
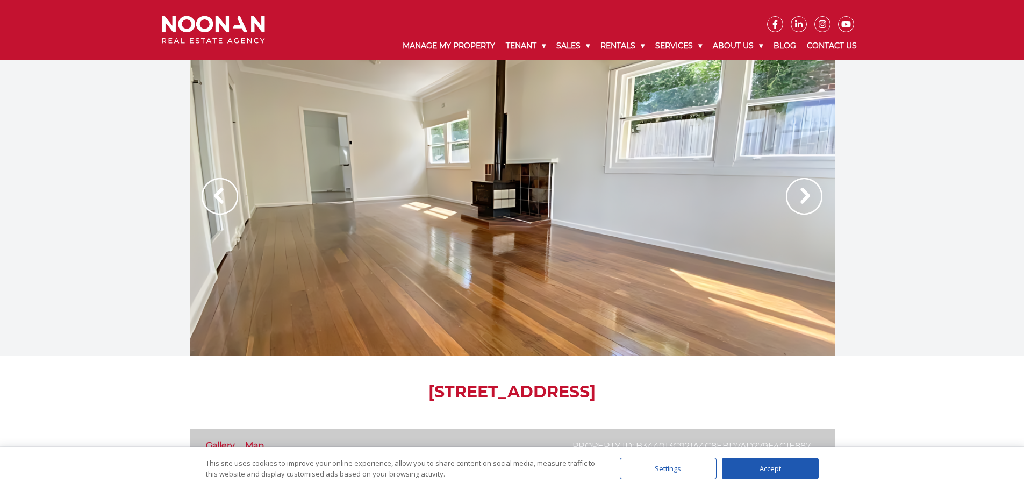
click at [226, 197] on img at bounding box center [220, 196] width 37 height 37
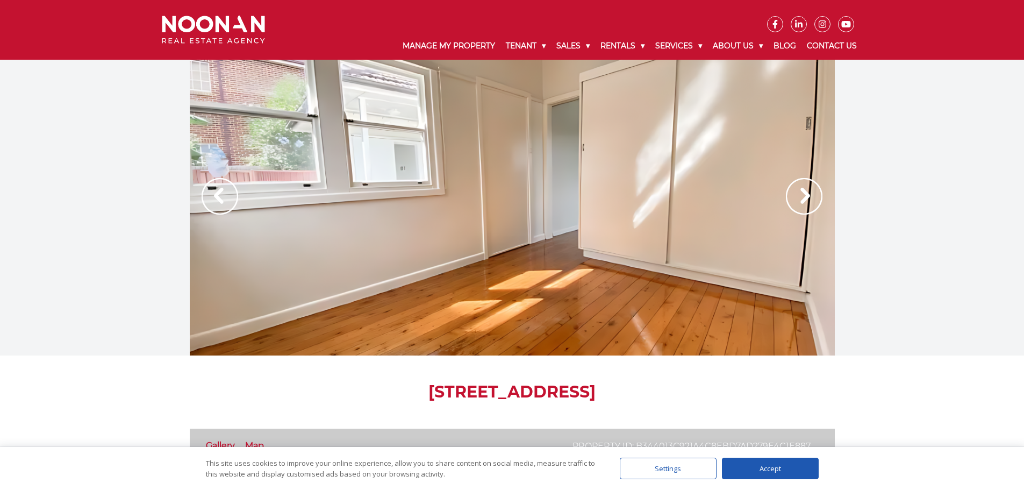
click at [226, 197] on img at bounding box center [220, 196] width 37 height 37
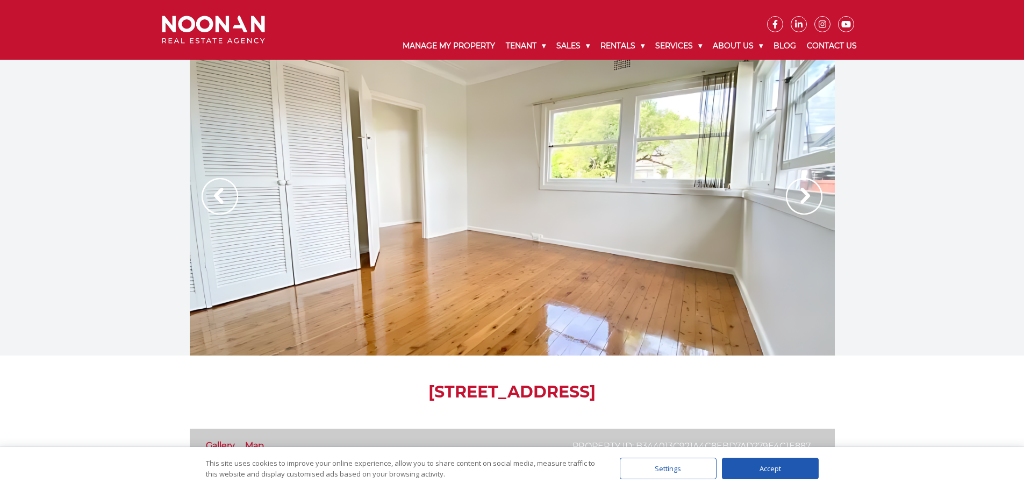
click at [226, 197] on img at bounding box center [220, 196] width 37 height 37
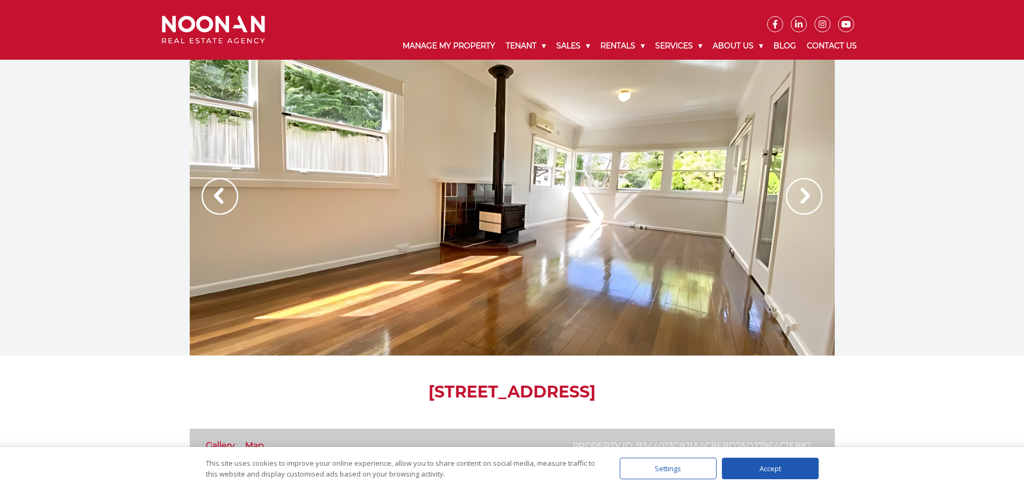
click at [226, 197] on img at bounding box center [220, 196] width 37 height 37
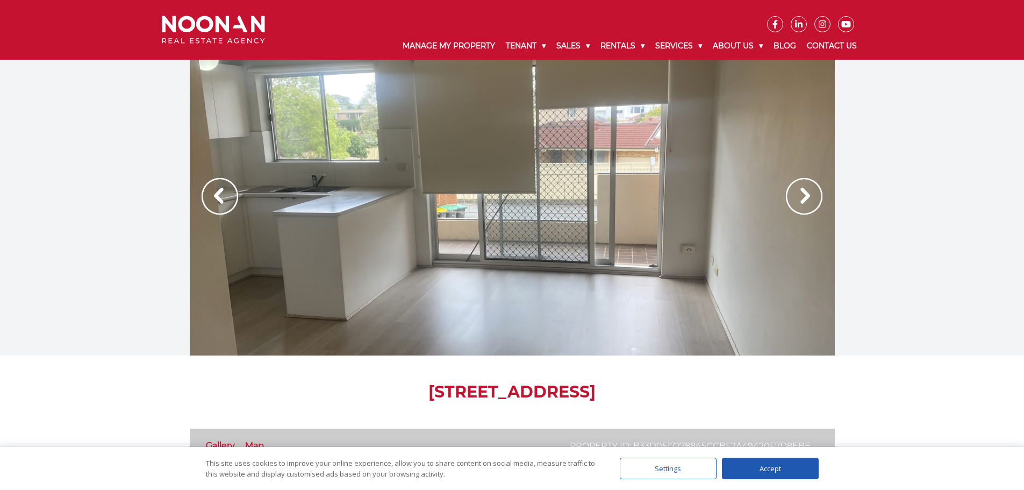
click at [807, 203] on img at bounding box center [804, 196] width 37 height 37
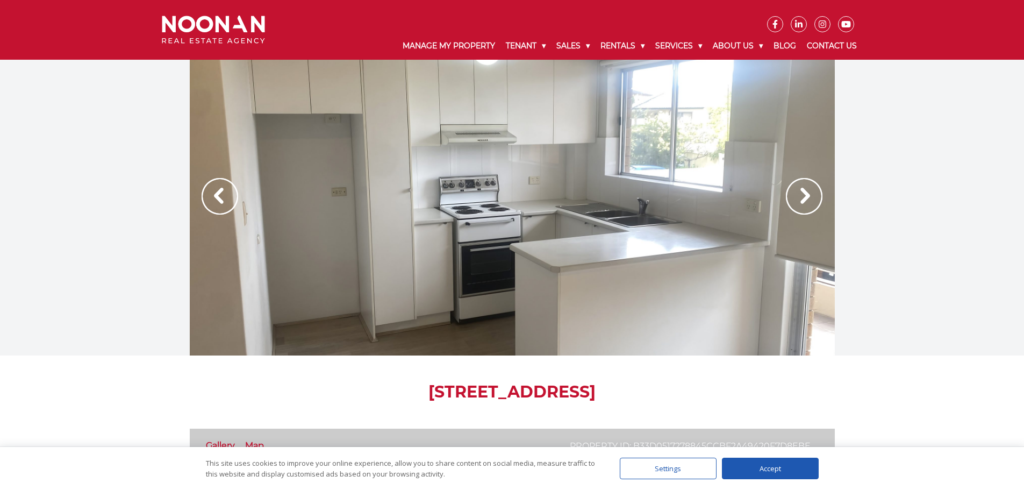
click at [807, 203] on img at bounding box center [804, 196] width 37 height 37
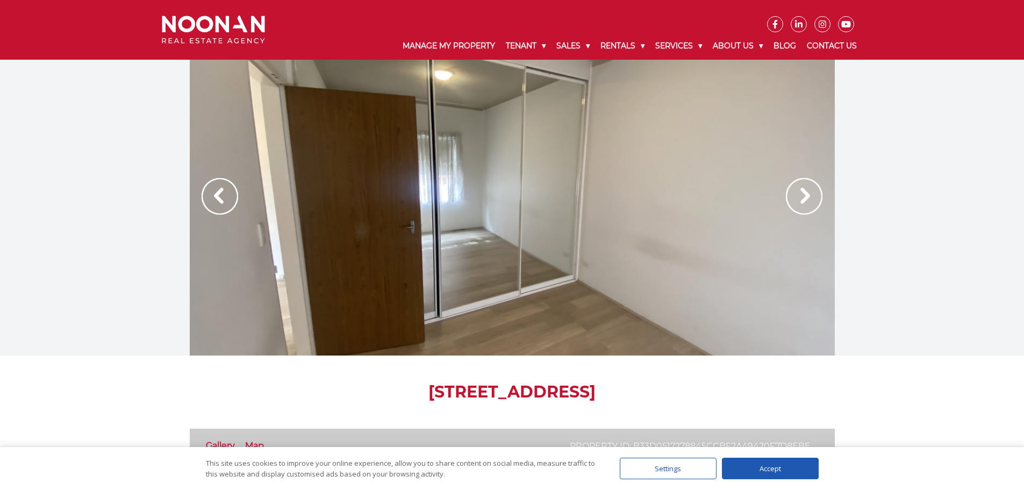
click at [807, 203] on img at bounding box center [804, 196] width 37 height 37
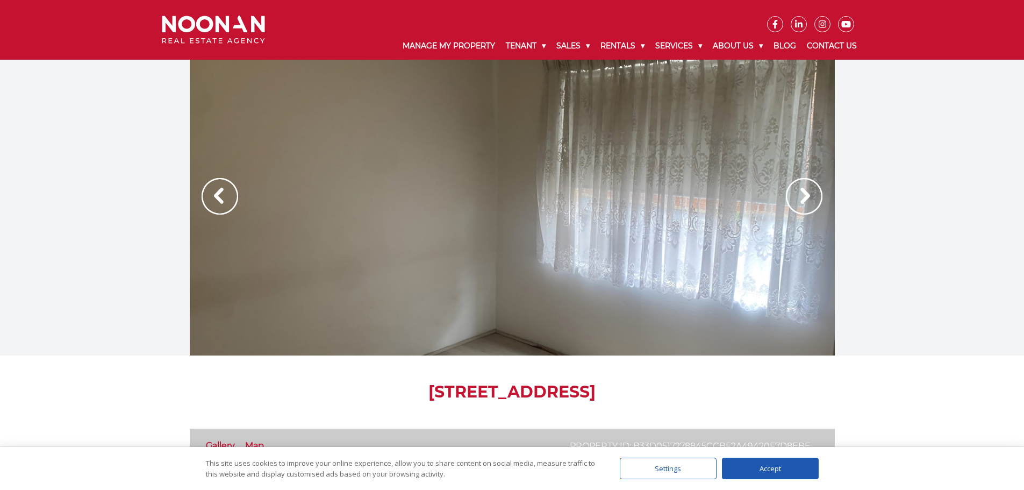
click at [807, 203] on img at bounding box center [804, 196] width 37 height 37
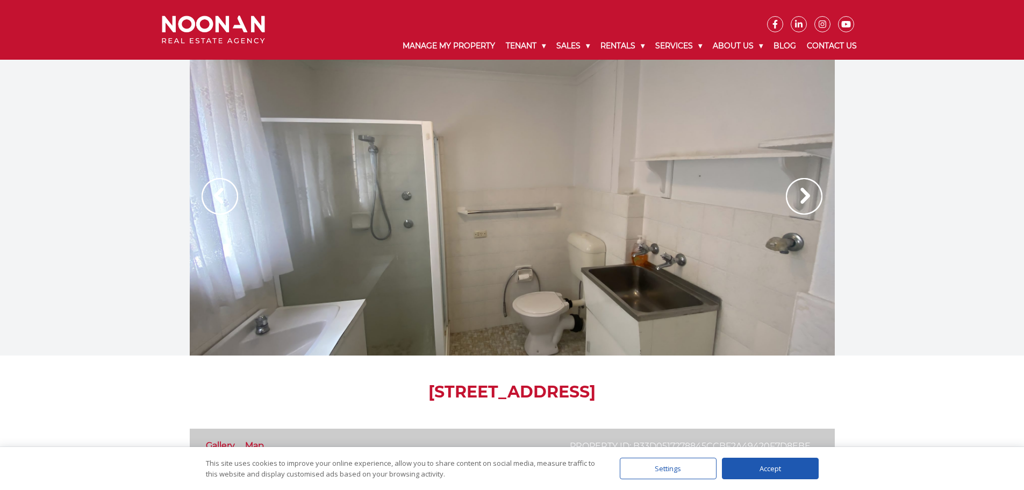
click at [807, 203] on img at bounding box center [804, 196] width 37 height 37
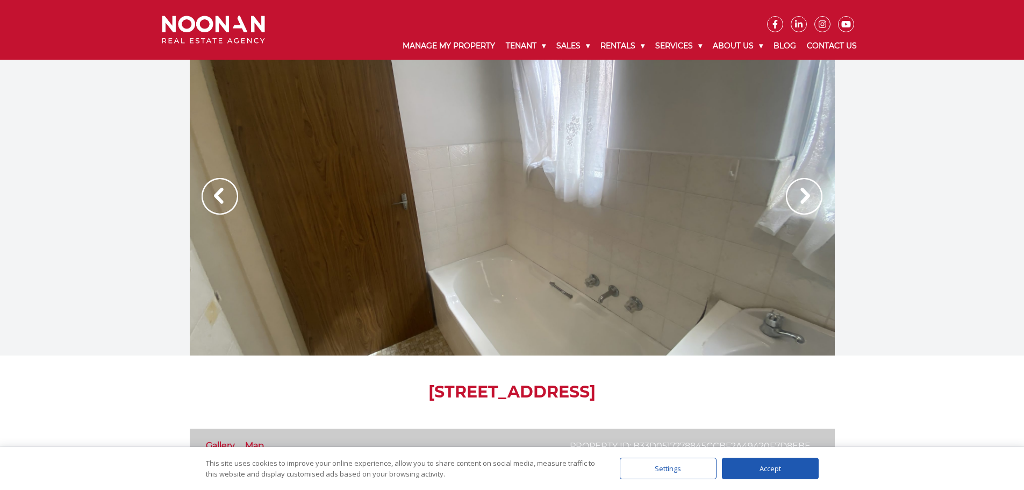
click at [807, 203] on img at bounding box center [804, 196] width 37 height 37
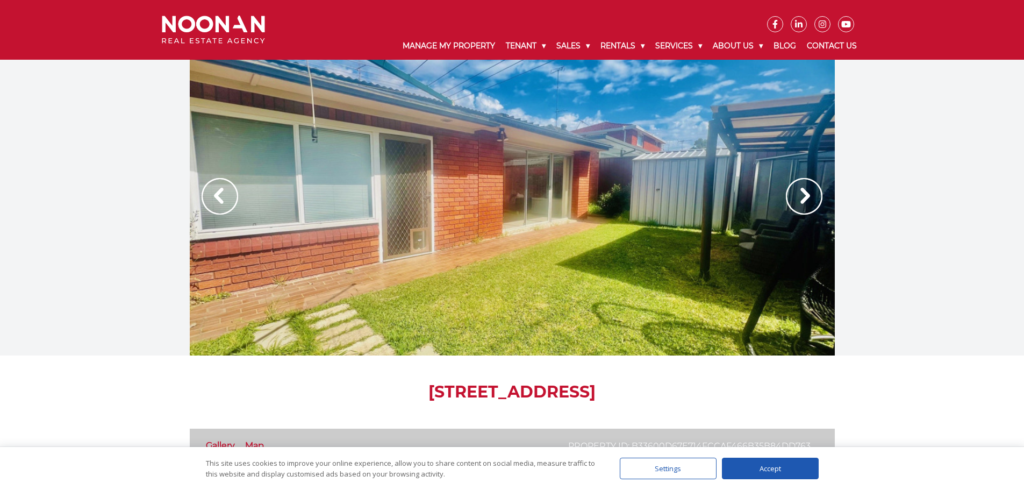
click at [800, 201] on img at bounding box center [804, 196] width 37 height 37
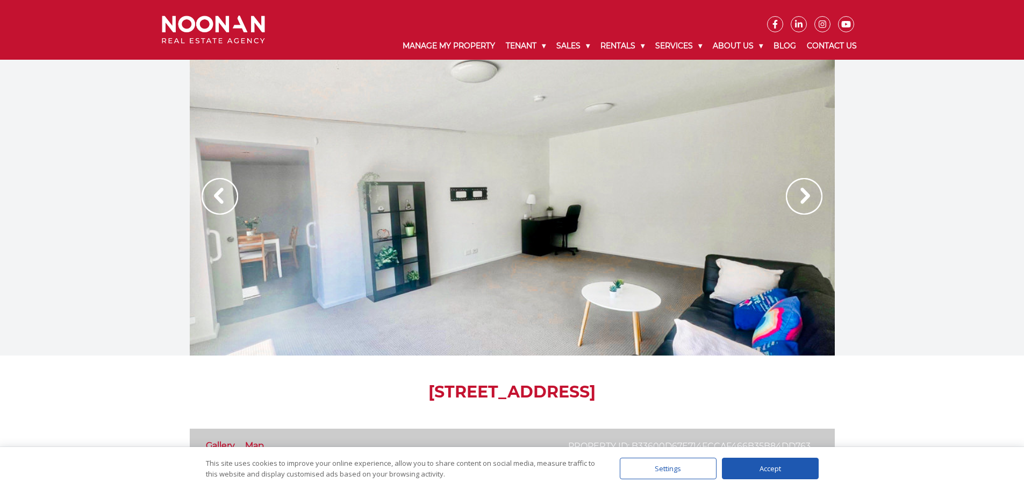
click at [800, 201] on img at bounding box center [804, 196] width 37 height 37
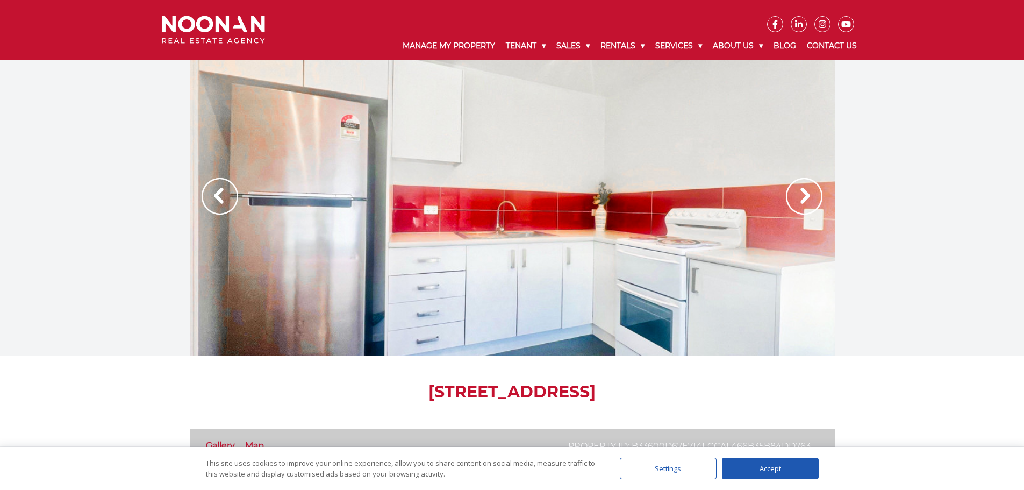
click at [800, 201] on img at bounding box center [804, 196] width 37 height 37
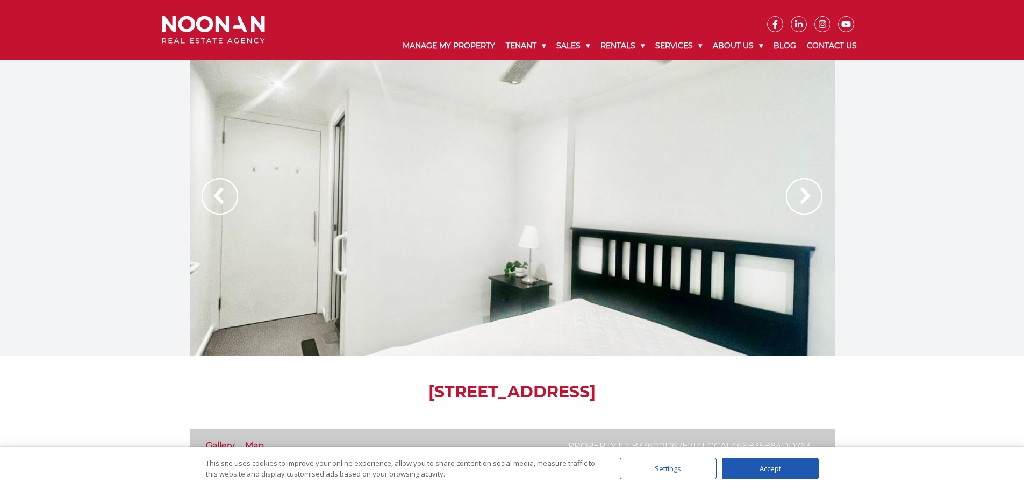
click at [800, 201] on img at bounding box center [804, 196] width 37 height 37
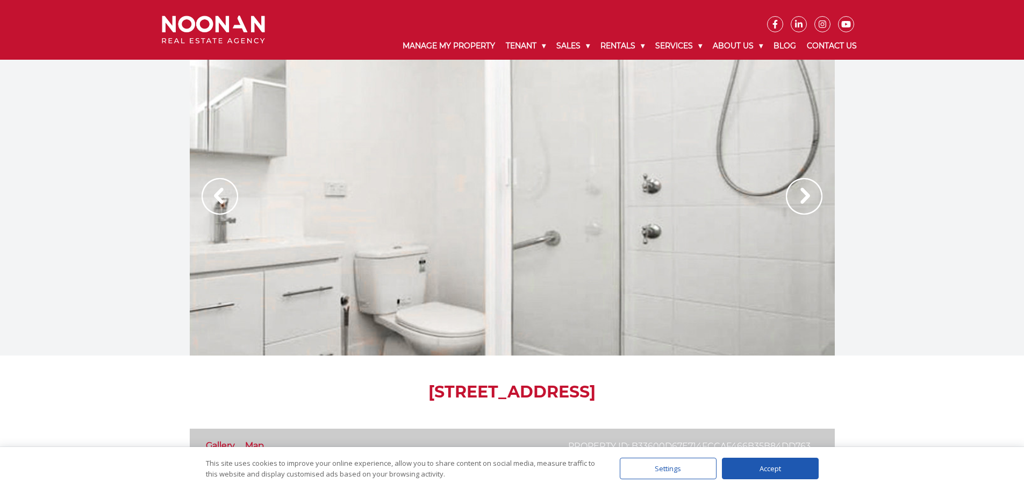
click at [800, 201] on img at bounding box center [804, 196] width 37 height 37
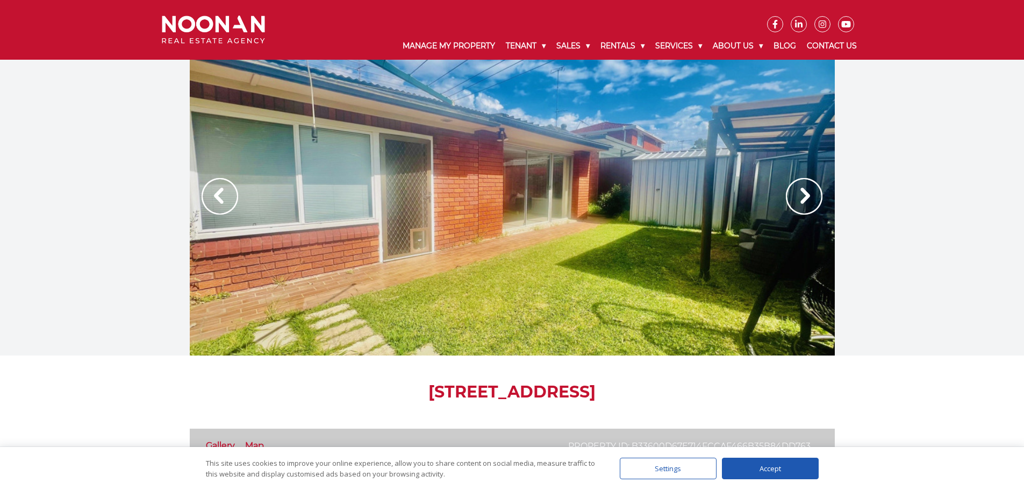
click at [800, 201] on img at bounding box center [804, 196] width 37 height 37
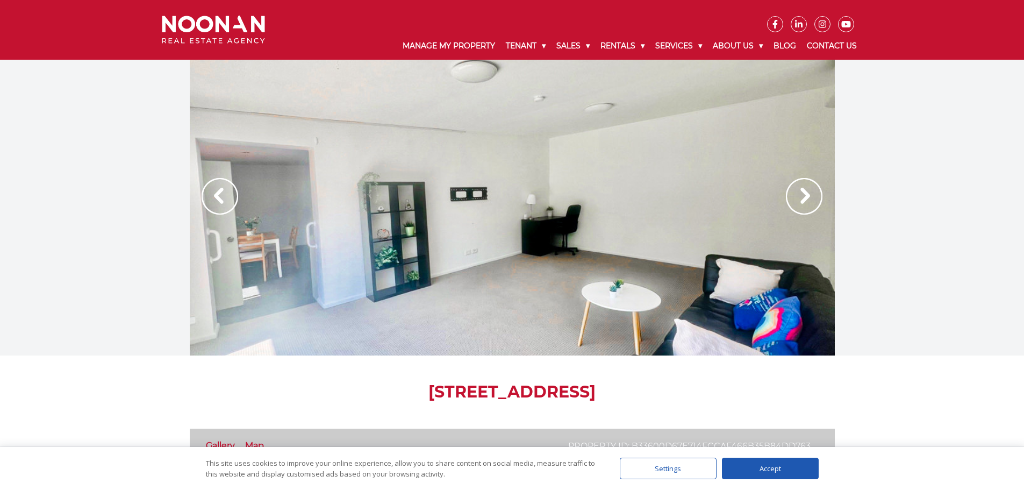
click at [800, 201] on img at bounding box center [804, 196] width 37 height 37
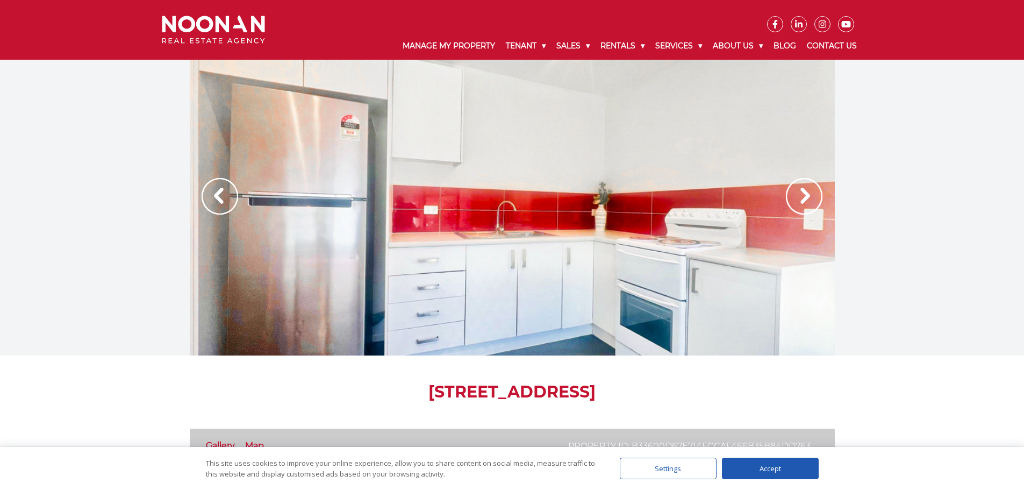
scroll to position [215, 0]
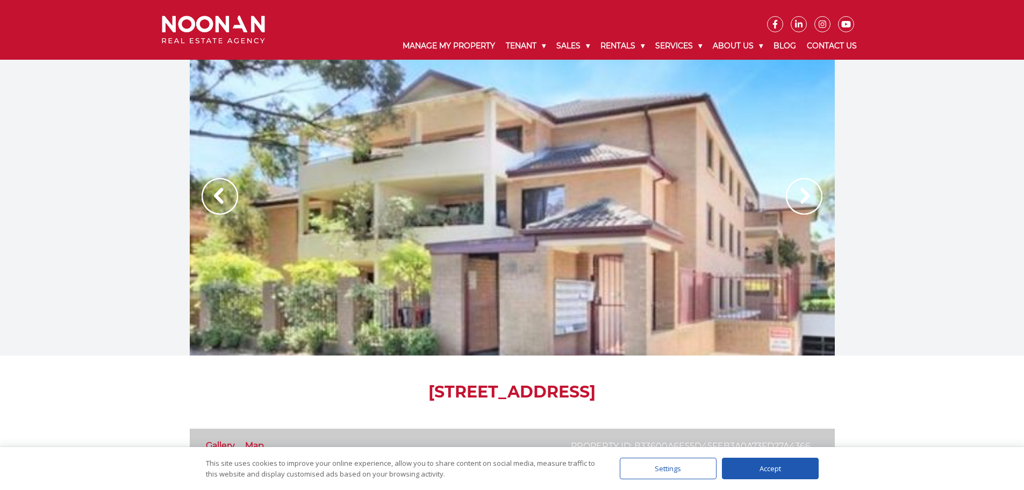
click at [814, 199] on img at bounding box center [804, 196] width 37 height 37
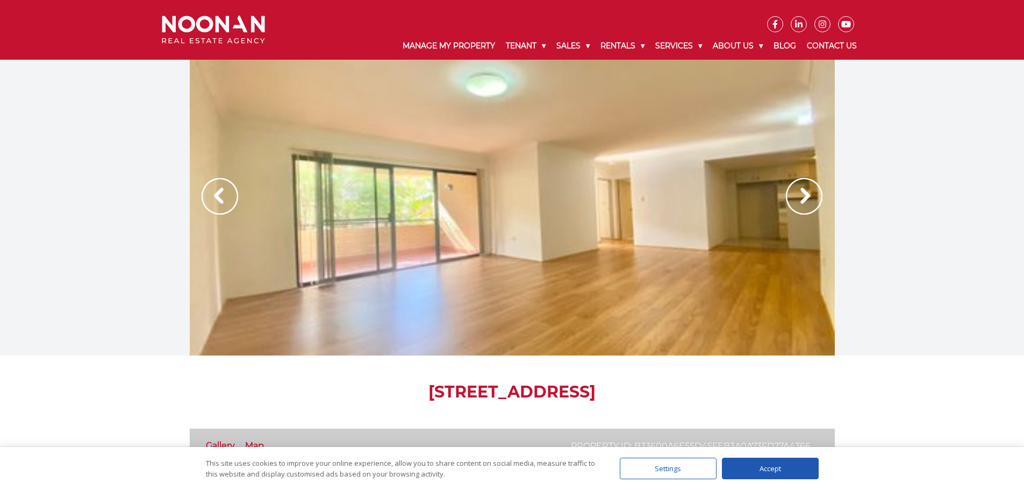
click at [814, 199] on img at bounding box center [804, 196] width 37 height 37
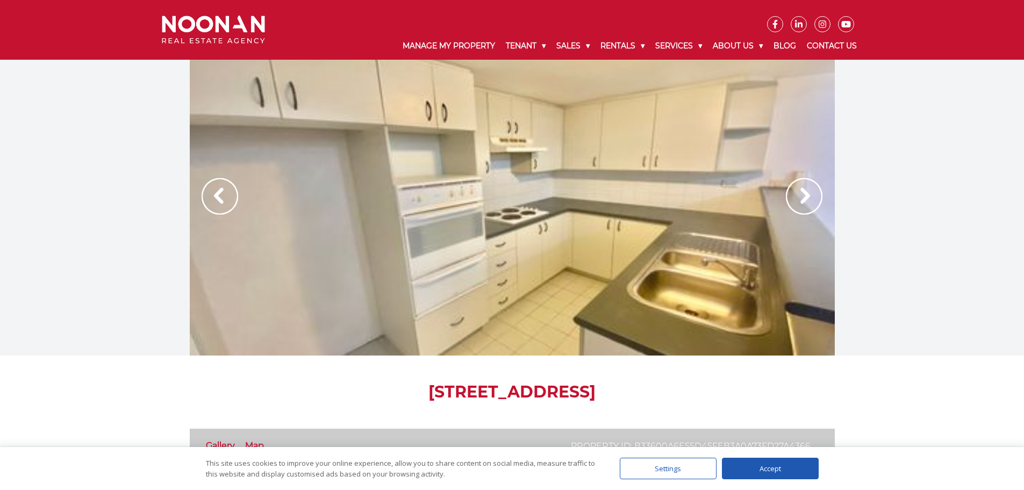
click at [814, 199] on img at bounding box center [804, 196] width 37 height 37
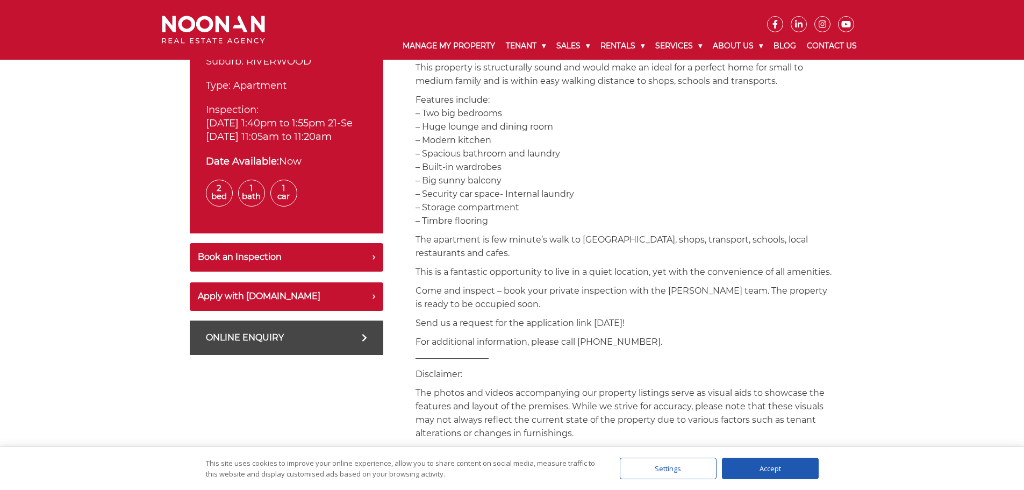
scroll to position [484, 0]
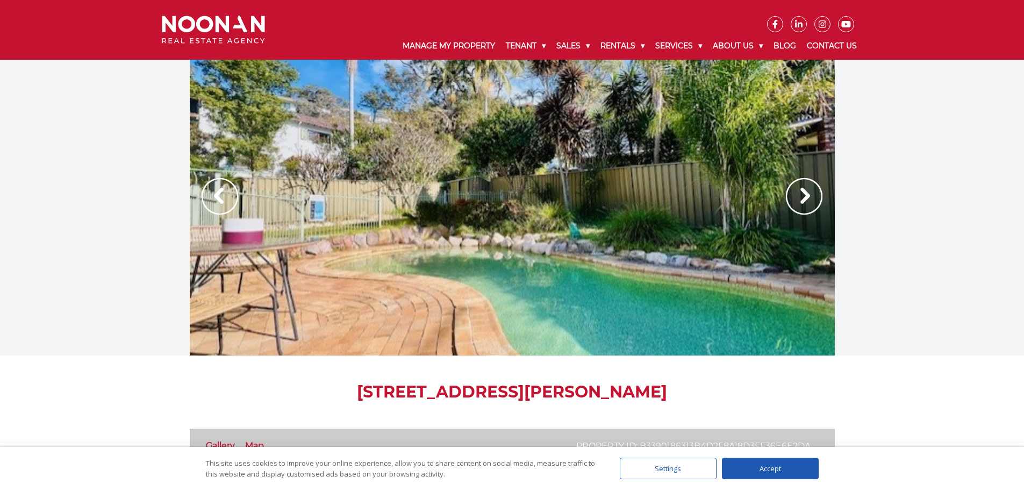
click at [800, 194] on img at bounding box center [804, 196] width 37 height 37
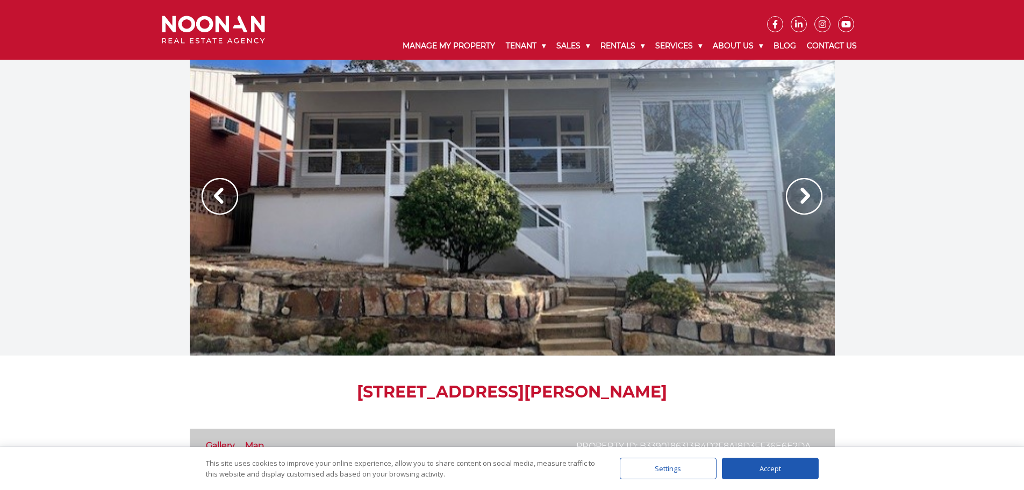
click at [800, 194] on img at bounding box center [804, 196] width 37 height 37
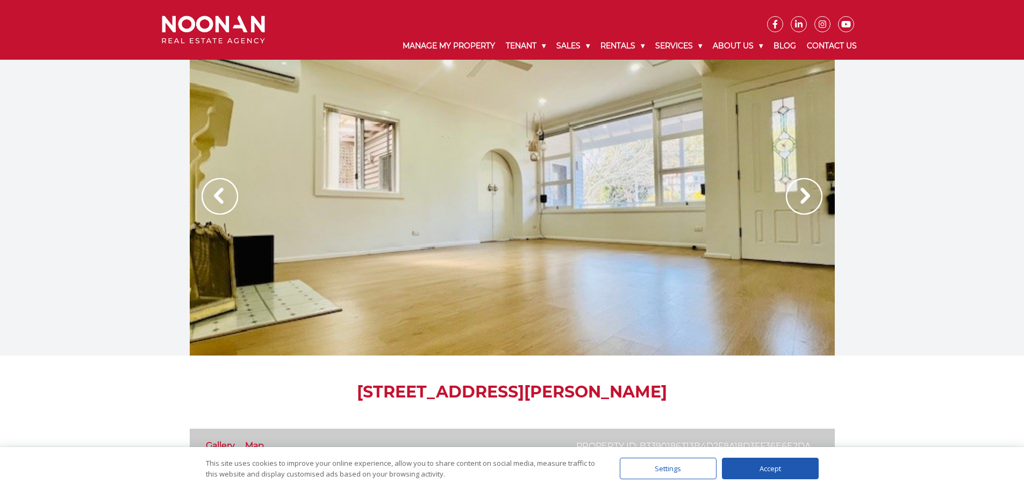
click at [800, 194] on img at bounding box center [804, 196] width 37 height 37
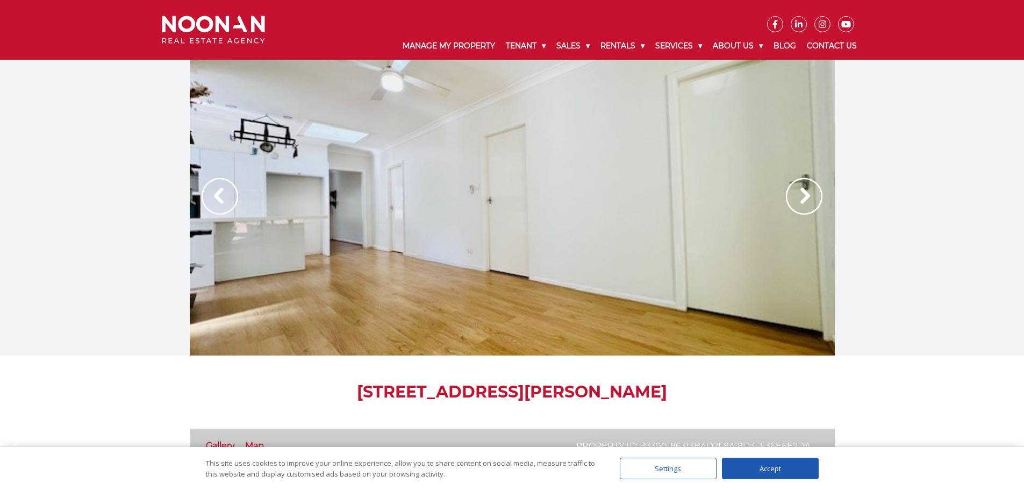
click at [800, 194] on img at bounding box center [804, 196] width 37 height 37
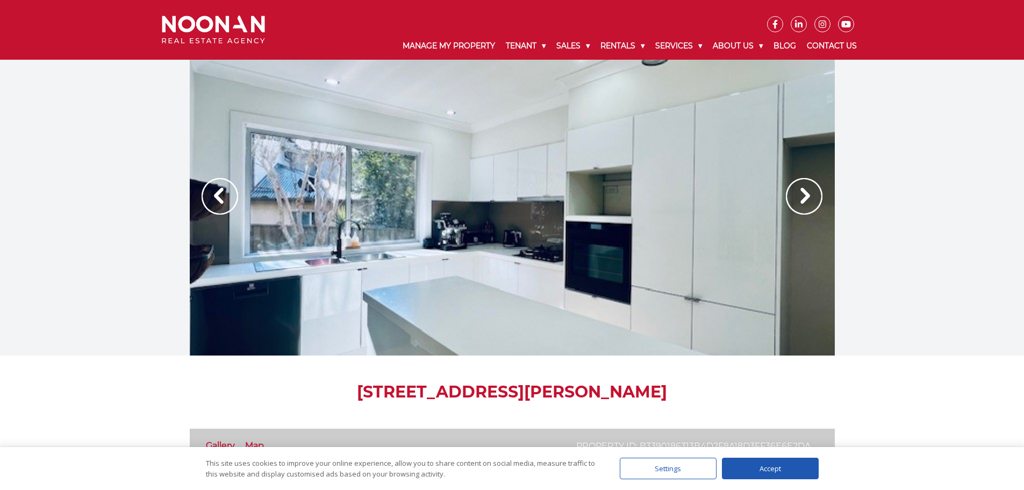
click at [800, 194] on img at bounding box center [804, 196] width 37 height 37
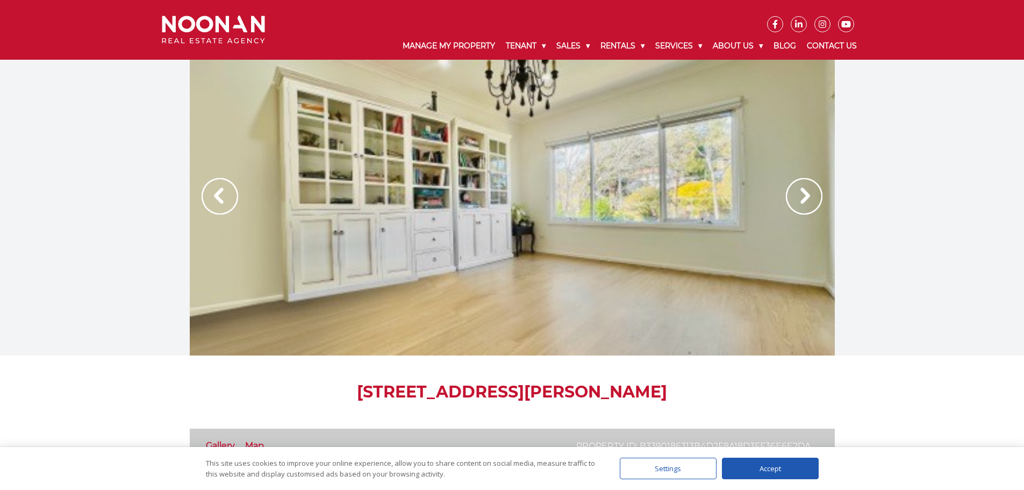
click at [800, 194] on img at bounding box center [804, 196] width 37 height 37
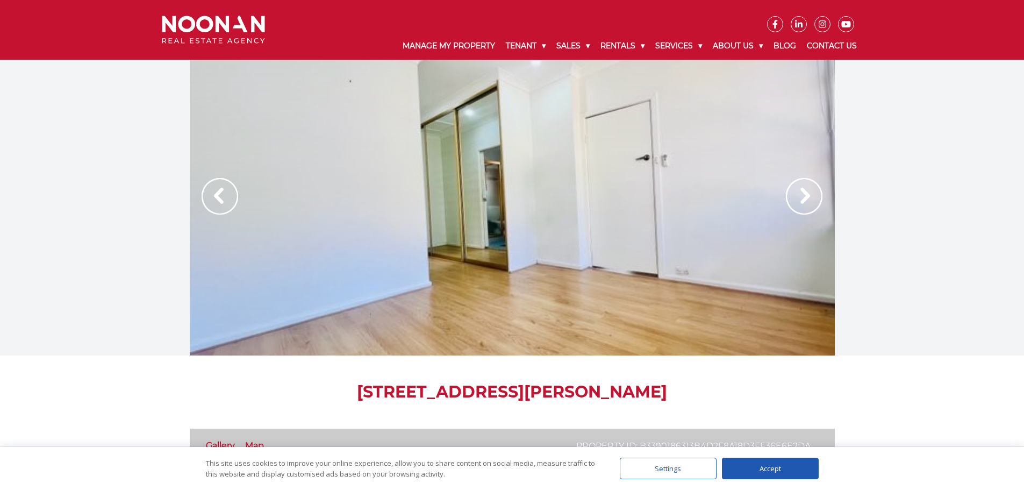
click at [211, 22] on img at bounding box center [213, 30] width 103 height 28
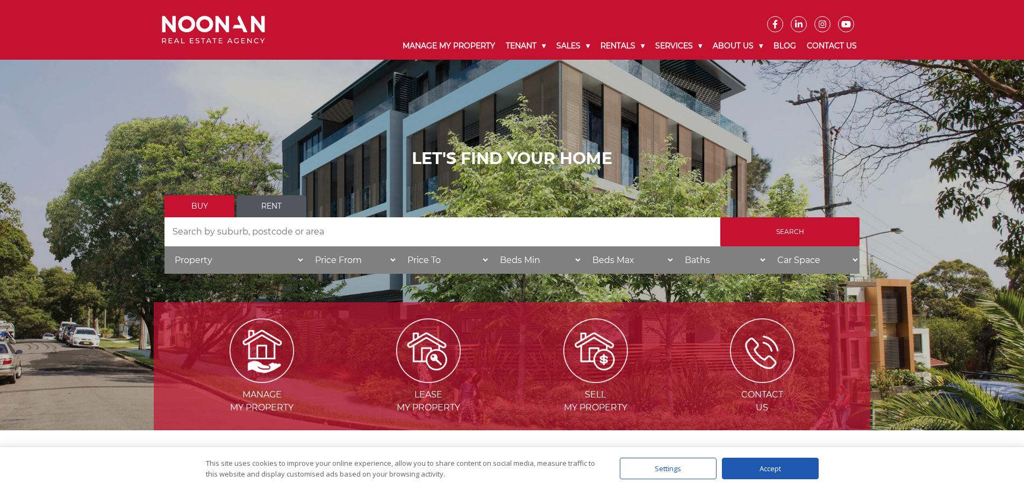
click at [282, 195] on div "LET'S FIND YOUR HOME Buy Rent Search Search by Address House Category Property …" at bounding box center [512, 215] width 695 height 132
click at [282, 206] on link "Rent" at bounding box center [272, 206] width 70 height 22
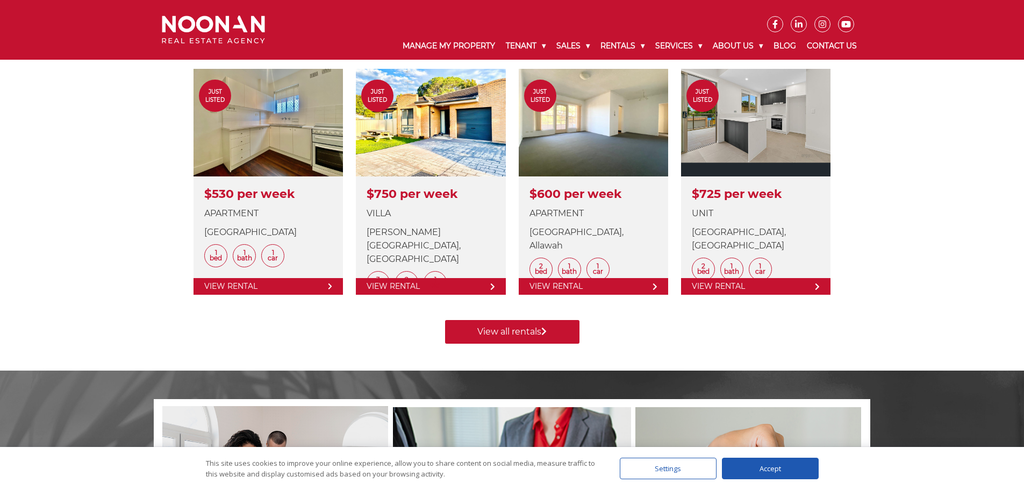
scroll to position [430, 0]
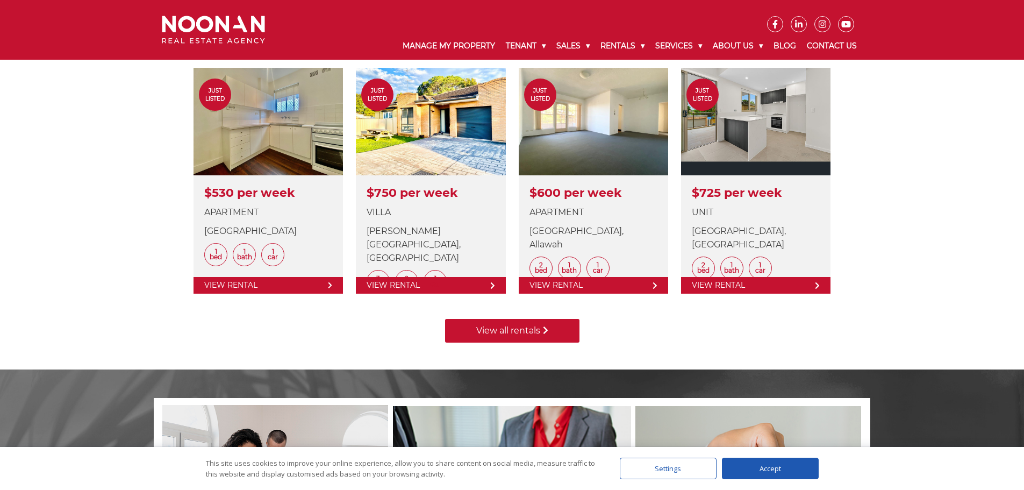
click at [536, 343] on link "View all rentals" at bounding box center [512, 331] width 134 height 24
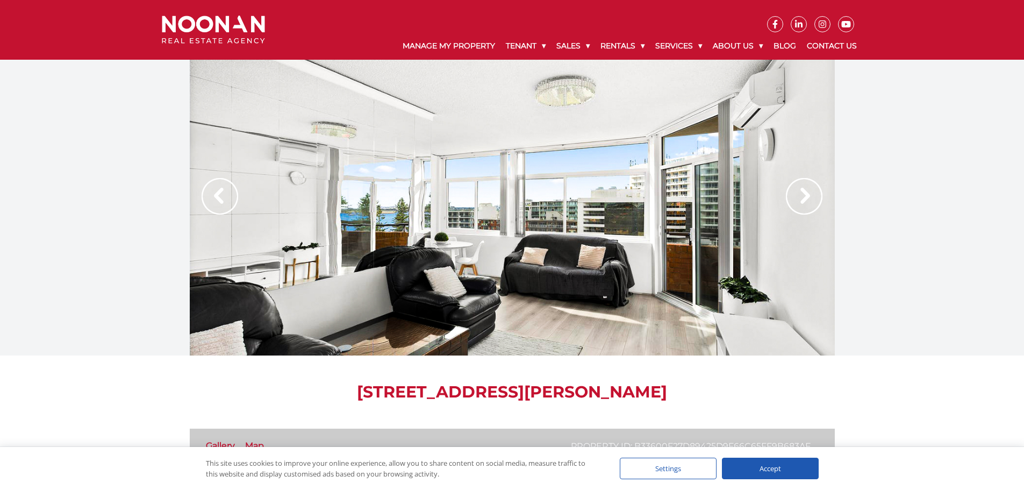
click at [803, 191] on img at bounding box center [804, 196] width 37 height 37
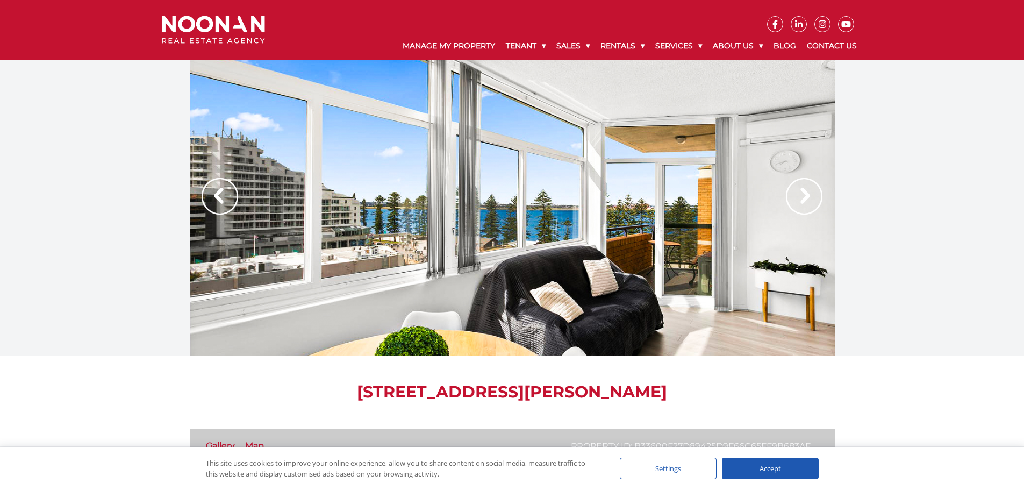
click at [803, 191] on img at bounding box center [804, 196] width 37 height 37
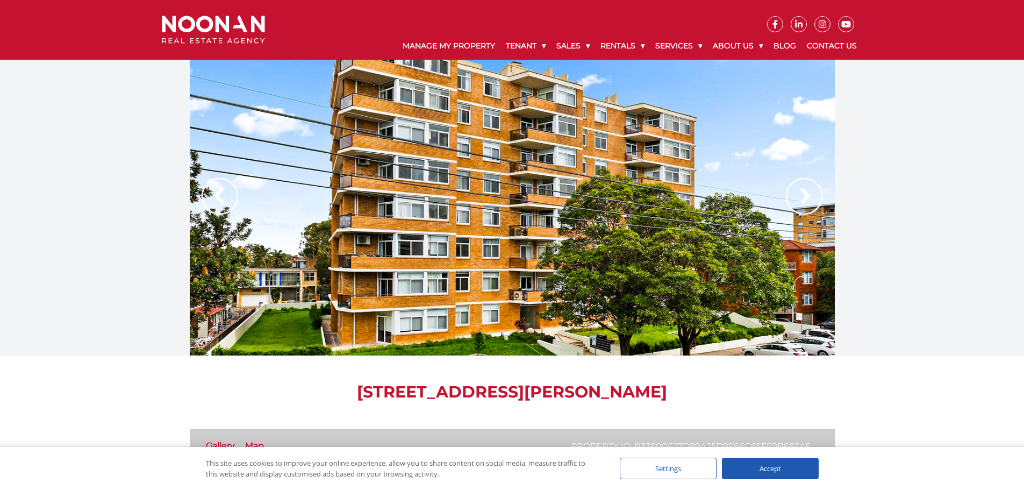
click at [803, 191] on img at bounding box center [804, 196] width 37 height 37
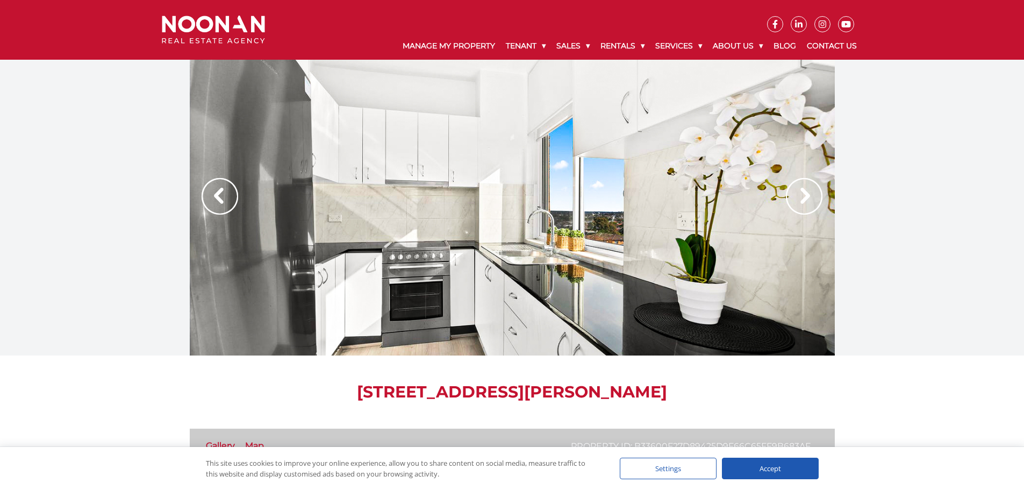
click at [803, 191] on img at bounding box center [804, 196] width 37 height 37
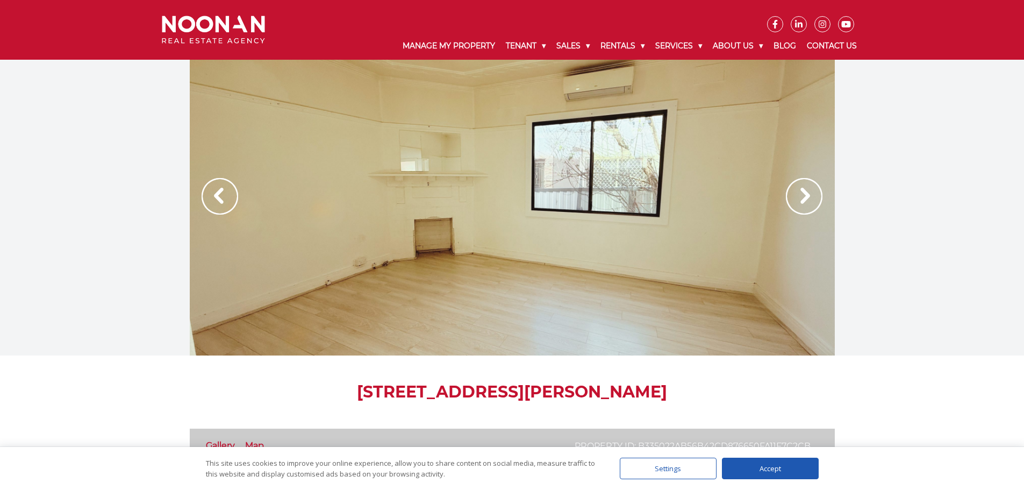
click at [809, 199] on img at bounding box center [804, 196] width 37 height 37
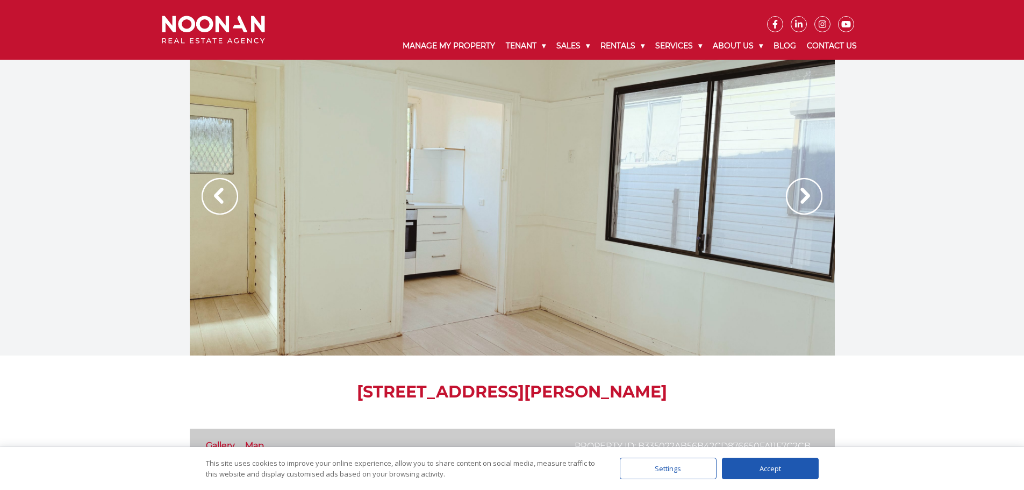
click at [809, 199] on img at bounding box center [804, 196] width 37 height 37
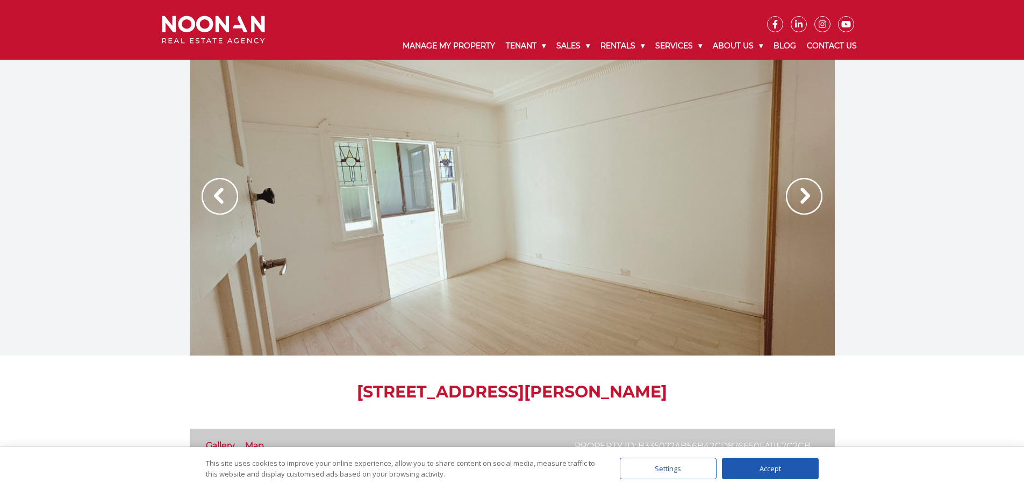
click at [809, 199] on img at bounding box center [804, 196] width 37 height 37
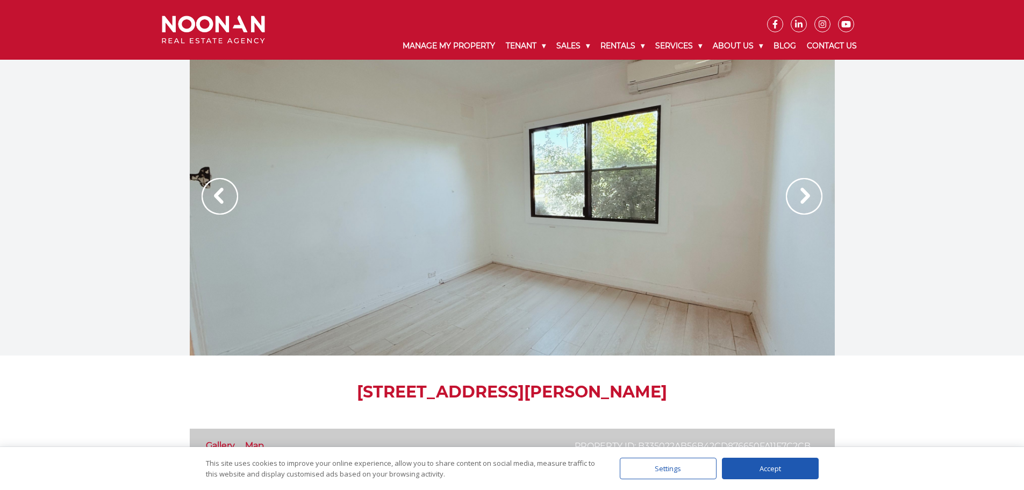
click at [809, 199] on img at bounding box center [804, 196] width 37 height 37
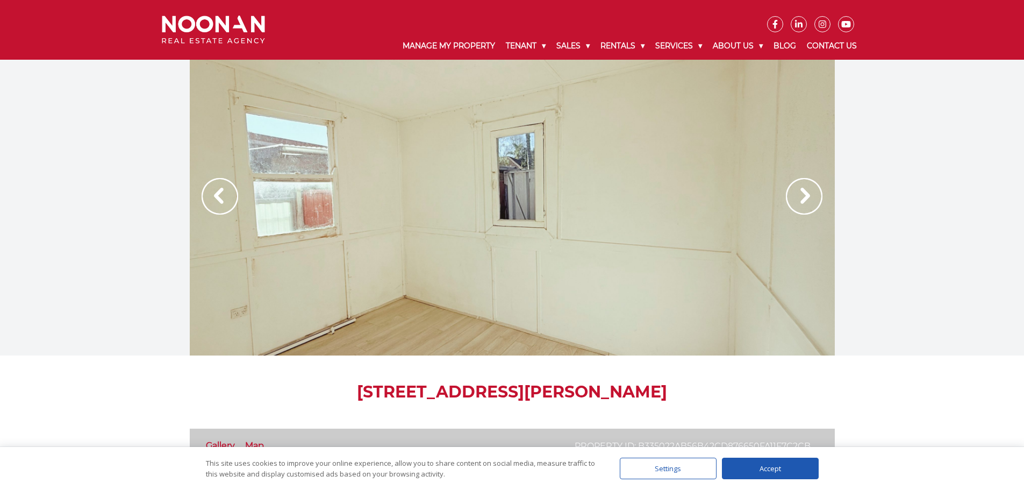
click at [214, 37] on img at bounding box center [213, 30] width 103 height 28
